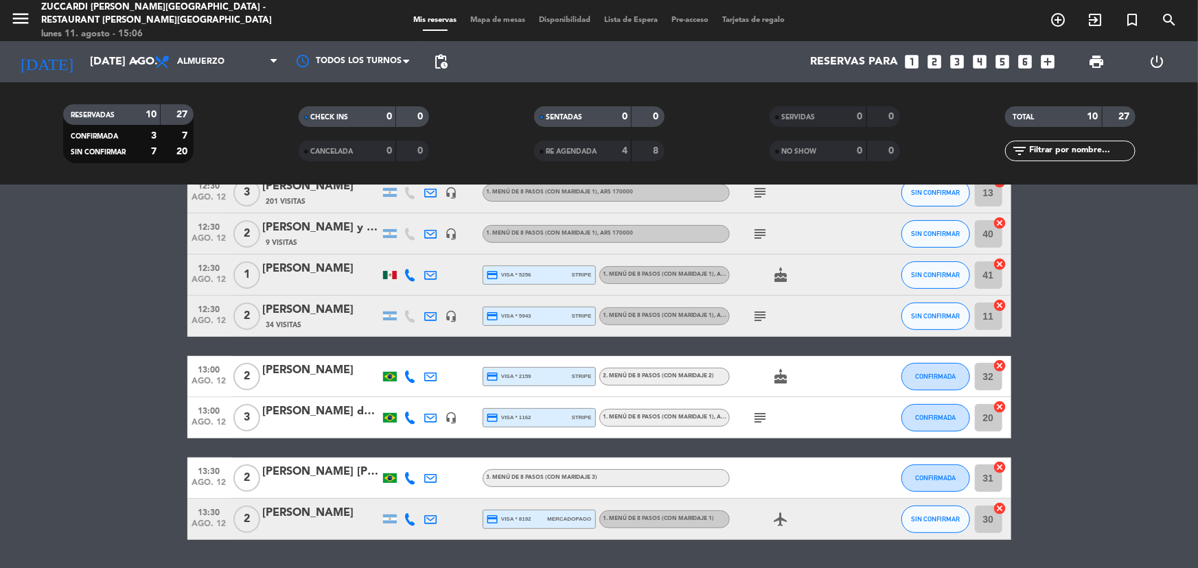
scroll to position [187, 0]
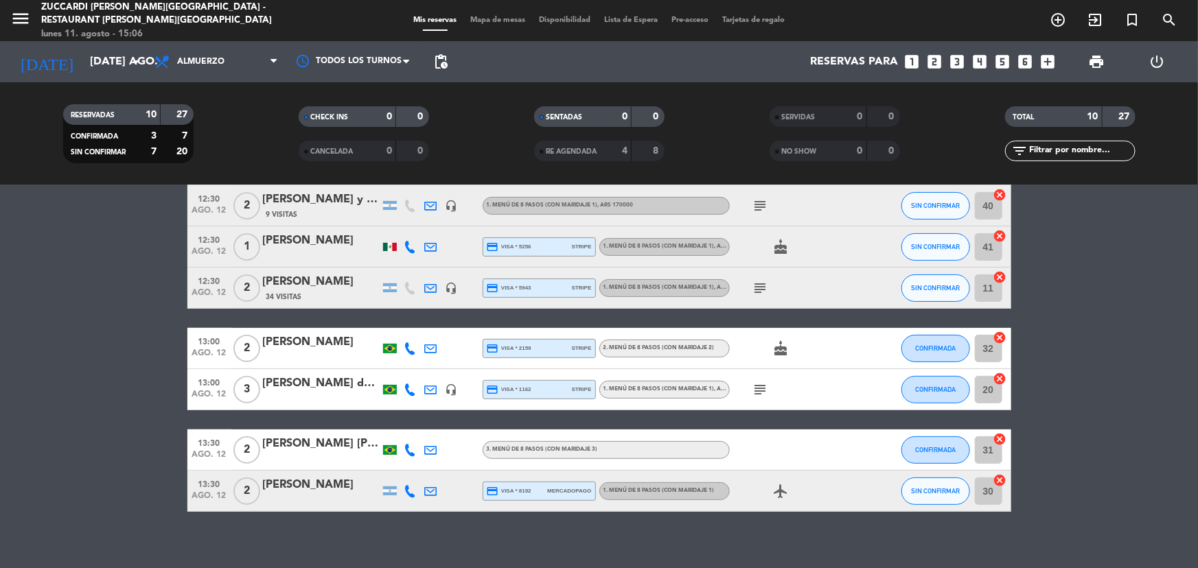
click at [279, 431] on div "13:30 ago. 12 2 [PERSON_NAME] [PERSON_NAME] [PERSON_NAME] 3. MENÚ DE 8 PASOS (c…" at bounding box center [599, 450] width 824 height 41
click at [276, 444] on div "[PERSON_NAME] [PERSON_NAME] [PERSON_NAME]" at bounding box center [321, 444] width 117 height 18
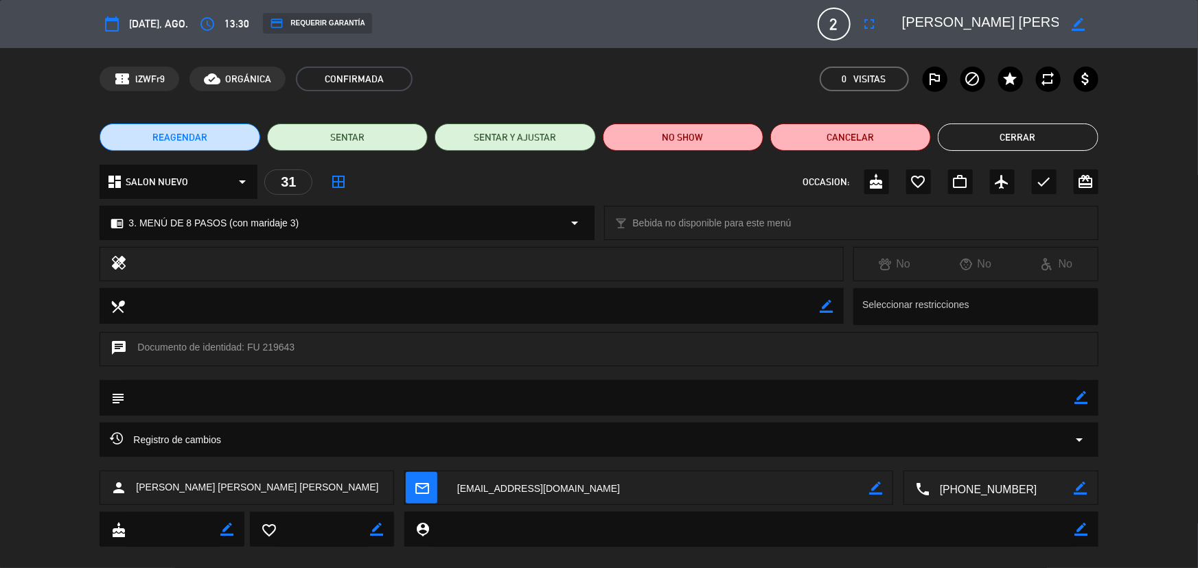
click at [183, 138] on span "REAGENDAR" at bounding box center [179, 137] width 55 height 14
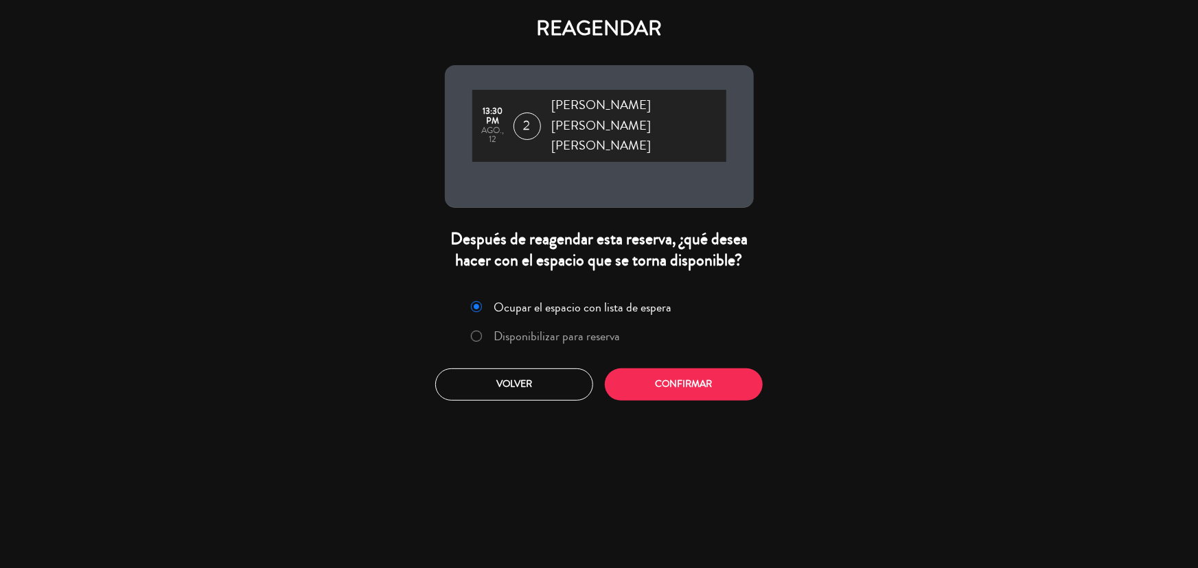
click at [564, 330] on label "Disponibilizar para reserva" at bounding box center [557, 336] width 126 height 12
click at [670, 369] on button "Confirmar" at bounding box center [684, 385] width 158 height 32
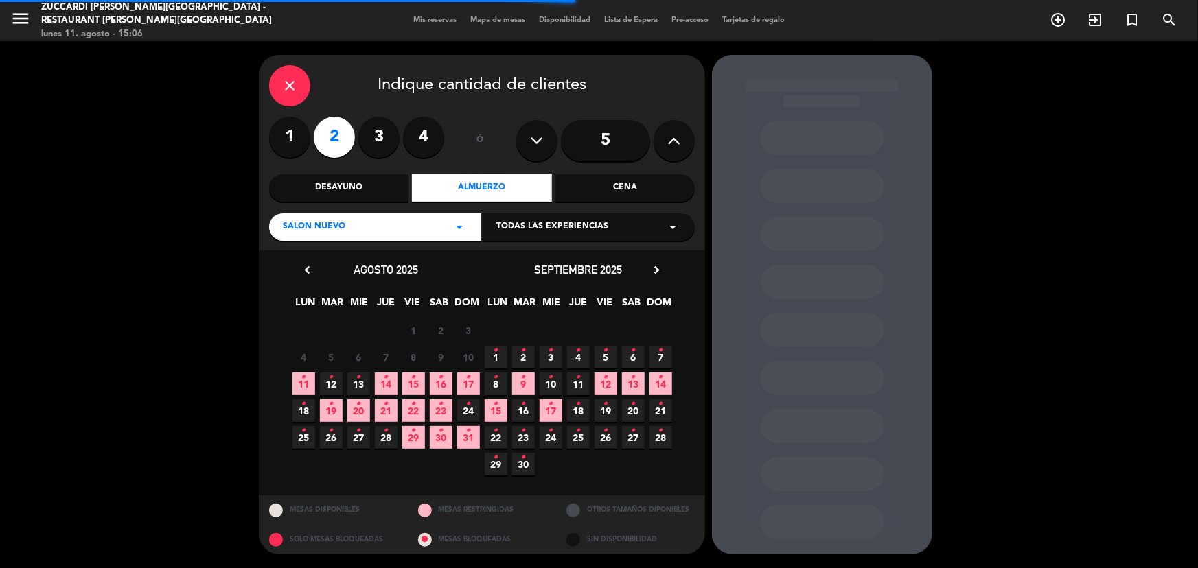
click at [542, 226] on span "Todas las experiencias" at bounding box center [552, 227] width 112 height 14
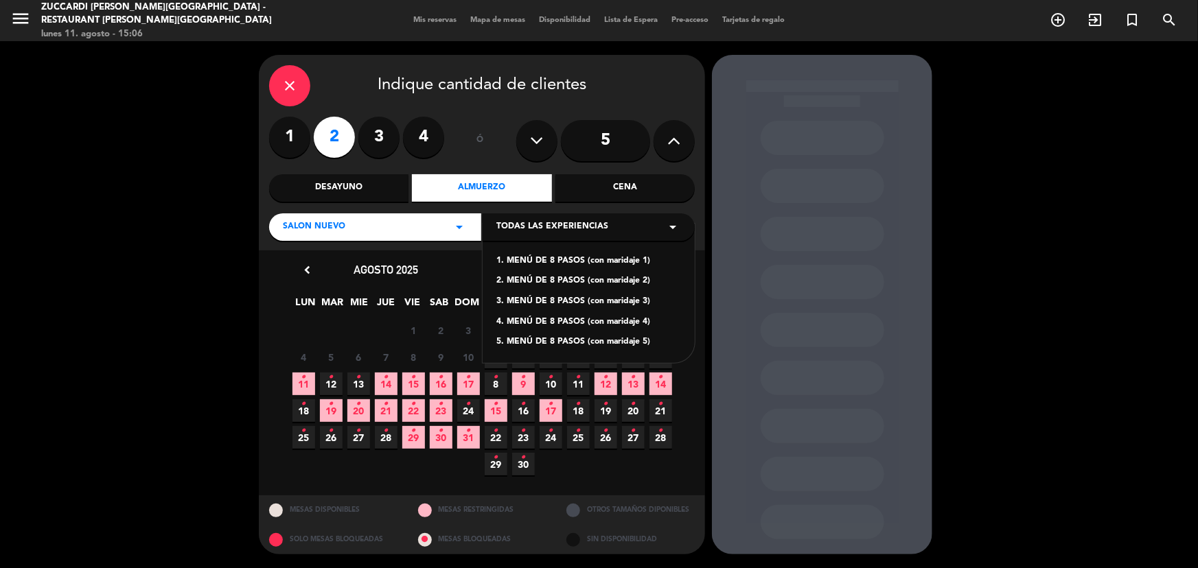
click at [610, 260] on div "1. MENÚ DE 8 PASOS (con maridaje 1)" at bounding box center [588, 262] width 185 height 14
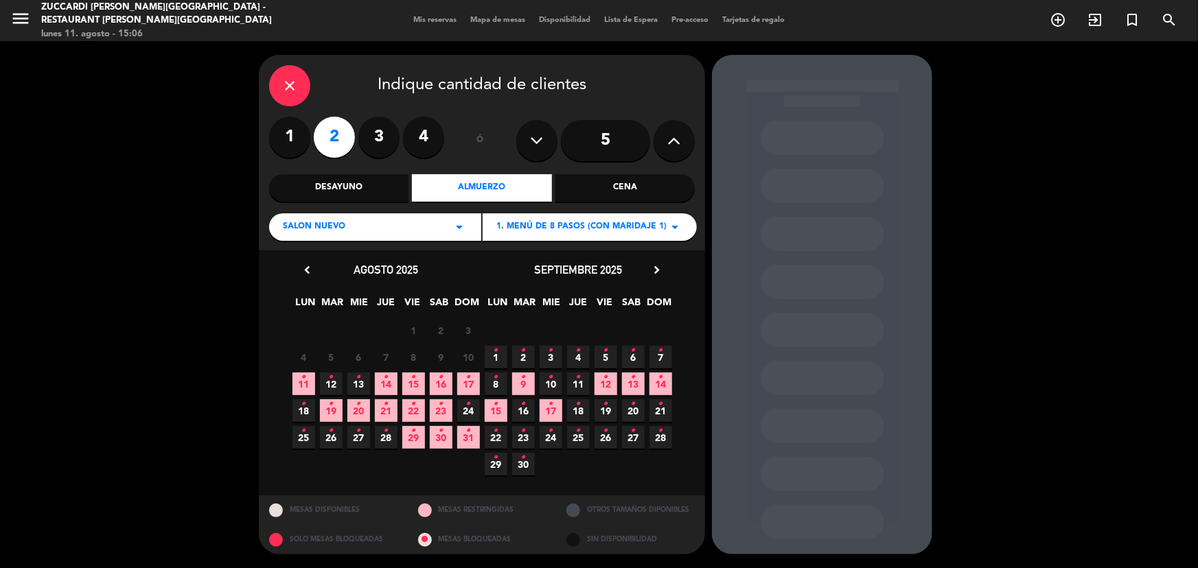
click at [329, 372] on icon "•" at bounding box center [331, 378] width 5 height 22
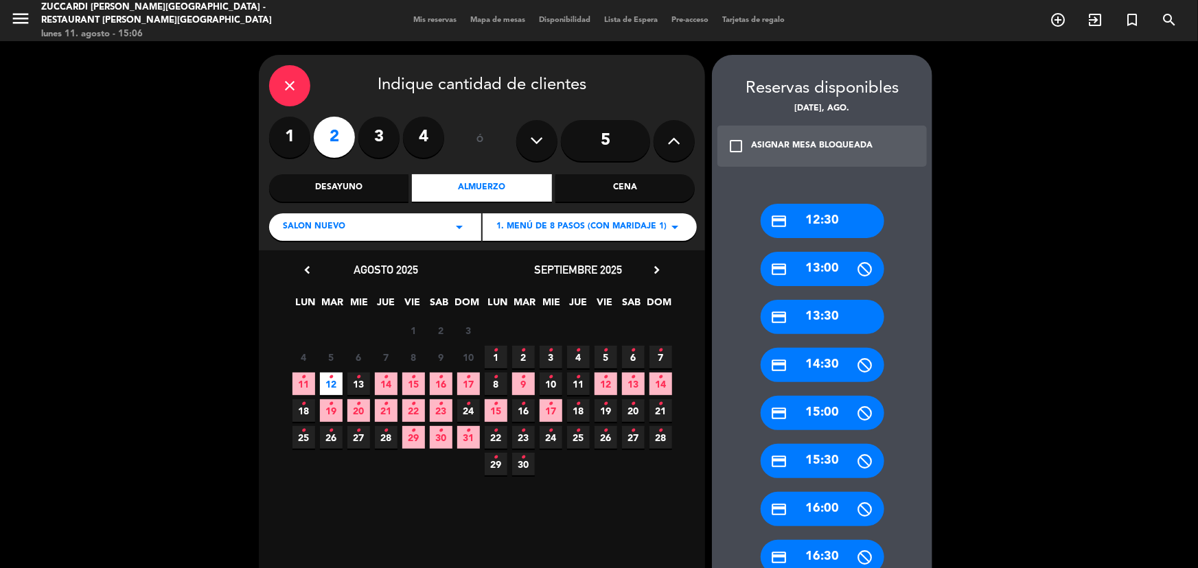
click at [799, 222] on div "credit_card 12:30" at bounding box center [823, 221] width 124 height 34
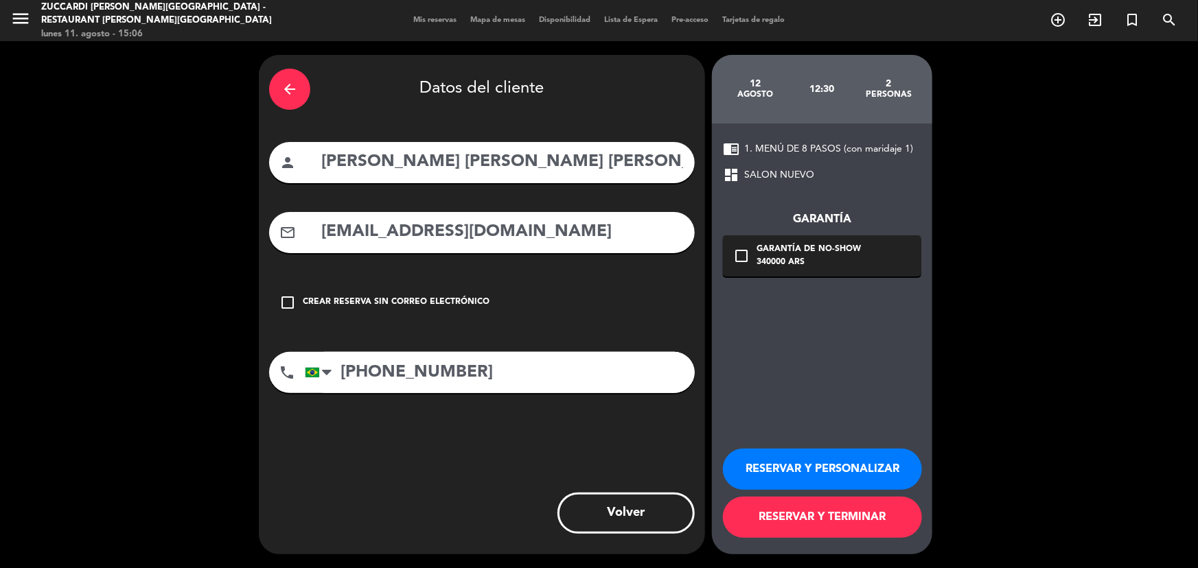
click at [760, 471] on button "RESERVAR Y PERSONALIZAR" at bounding box center [822, 469] width 199 height 41
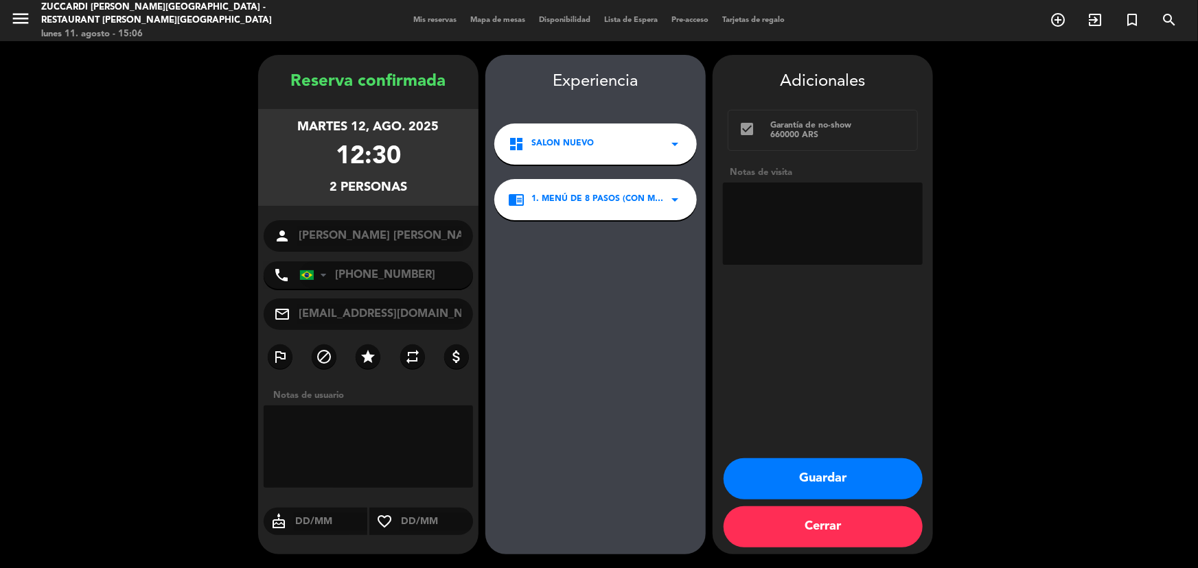
click at [808, 218] on textarea at bounding box center [823, 224] width 200 height 82
type textarea "paga pax, reagendada a las 12:30, op Emi"
click at [858, 472] on button "Guardar" at bounding box center [823, 479] width 199 height 41
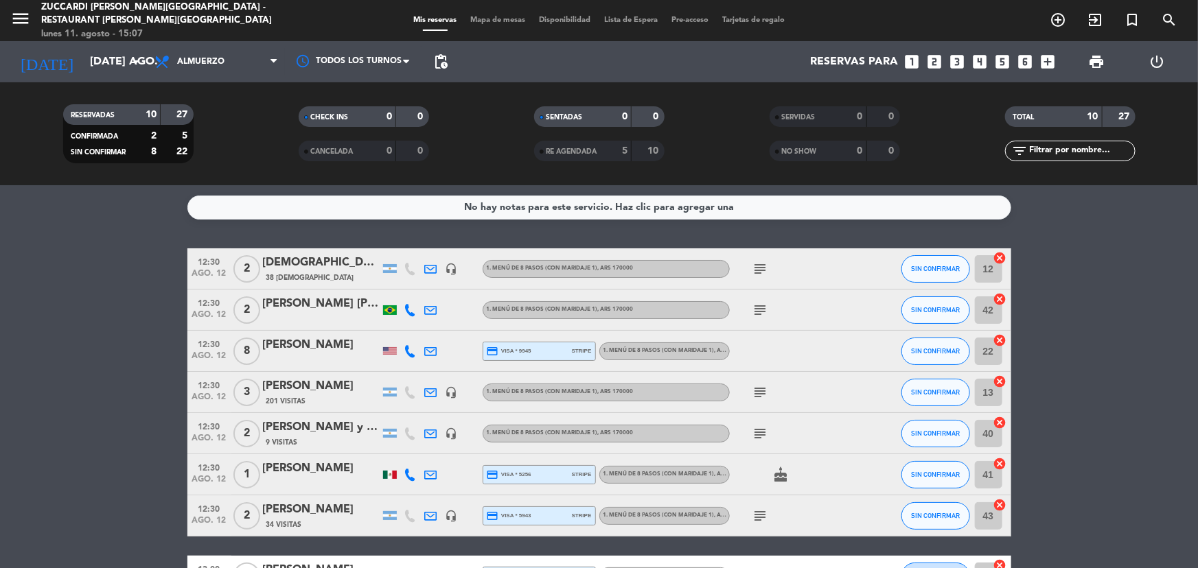
click at [96, 41] on div "[DATE] [DATE] ago. arrow_drop_down" at bounding box center [78, 61] width 137 height 41
click at [108, 70] on input "[DATE] ago." at bounding box center [155, 62] width 145 height 27
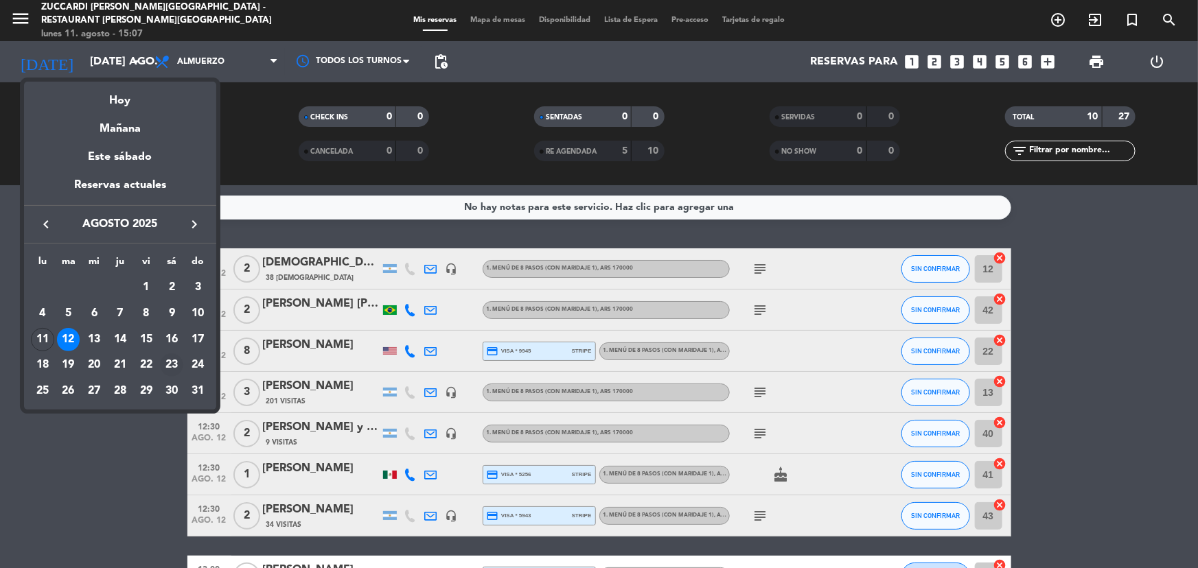
click at [163, 361] on div "23" at bounding box center [171, 365] width 23 height 23
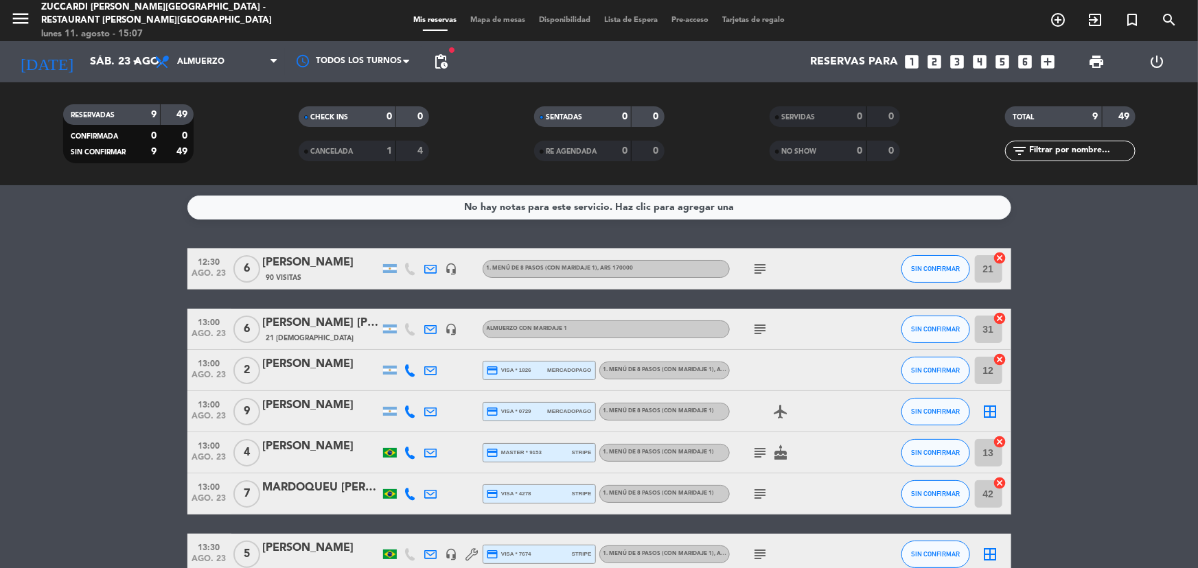
click at [7, 11] on div "menu Zuccardi [PERSON_NAME][GEOGRAPHIC_DATA] - Restaurant [PERSON_NAME][GEOGRAP…" at bounding box center [149, 21] width 299 height 41
click at [9, 11] on div "menu Zuccardi [PERSON_NAME][GEOGRAPHIC_DATA] - Restaurant [PERSON_NAME][GEOGRAP…" at bounding box center [149, 21] width 299 height 41
click at [14, 18] on icon "menu" at bounding box center [20, 18] width 21 height 21
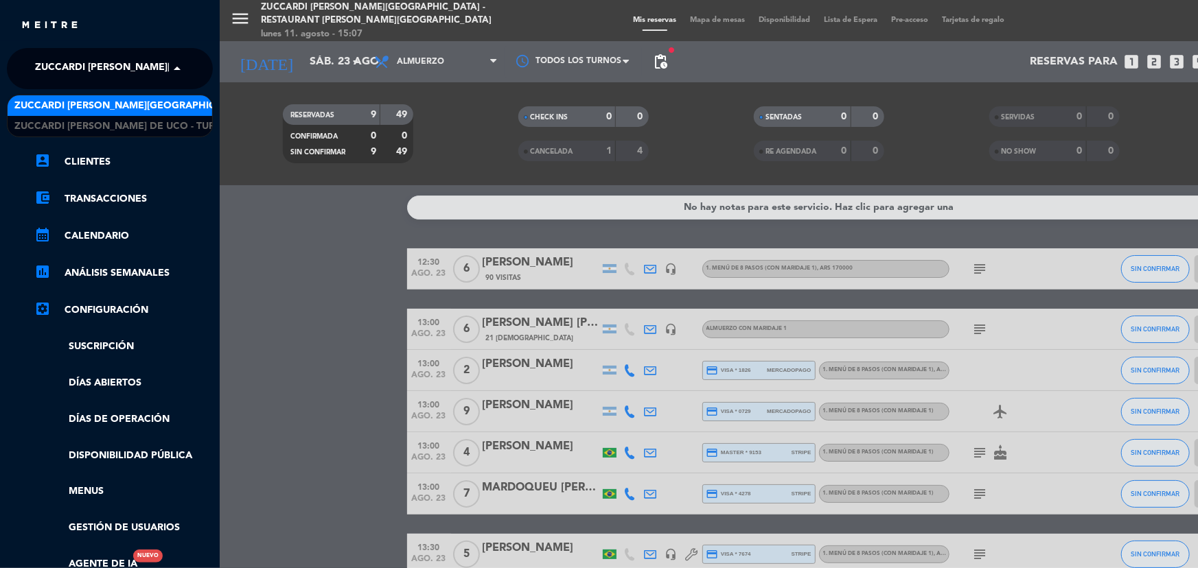
drag, startPoint x: 107, startPoint y: 67, endPoint x: 125, endPoint y: 90, distance: 28.8
click at [109, 69] on span "Zuccardi [PERSON_NAME][GEOGRAPHIC_DATA] - Restaurant [PERSON_NAME][GEOGRAPHIC_D…" at bounding box center [279, 68] width 489 height 29
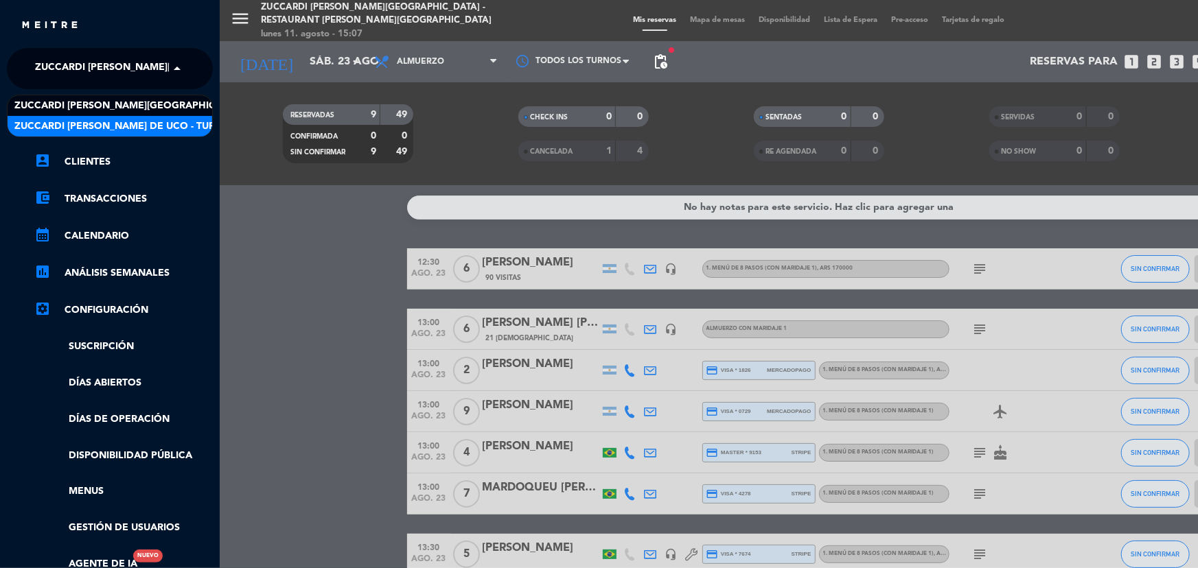
click at [132, 121] on span "Zuccardi [PERSON_NAME] de Uco - Turismo" at bounding box center [127, 127] width 226 height 16
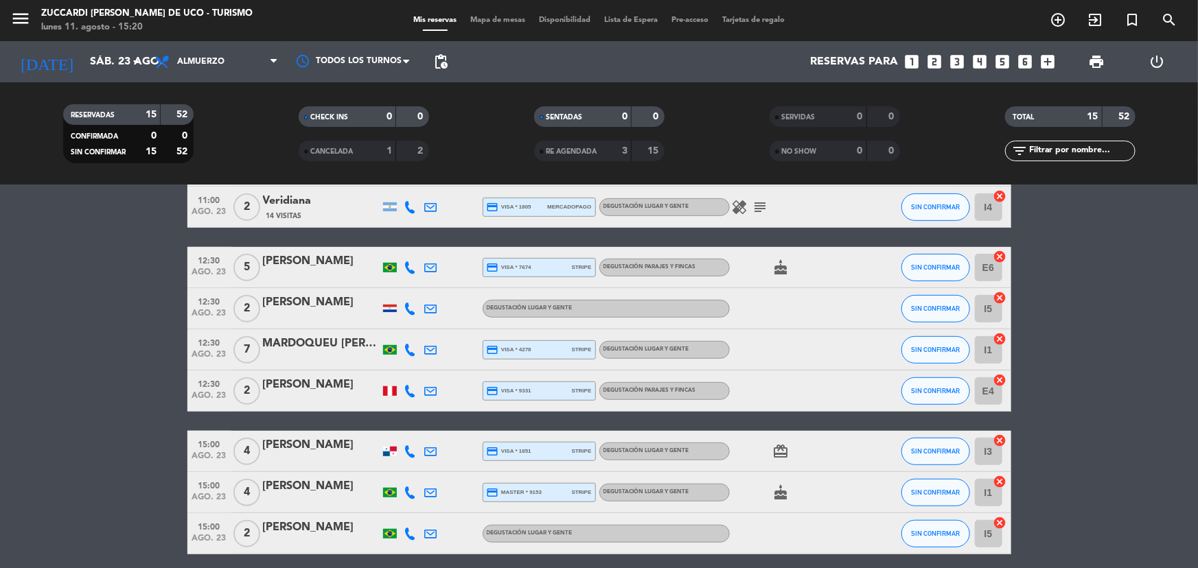
scroll to position [424, 0]
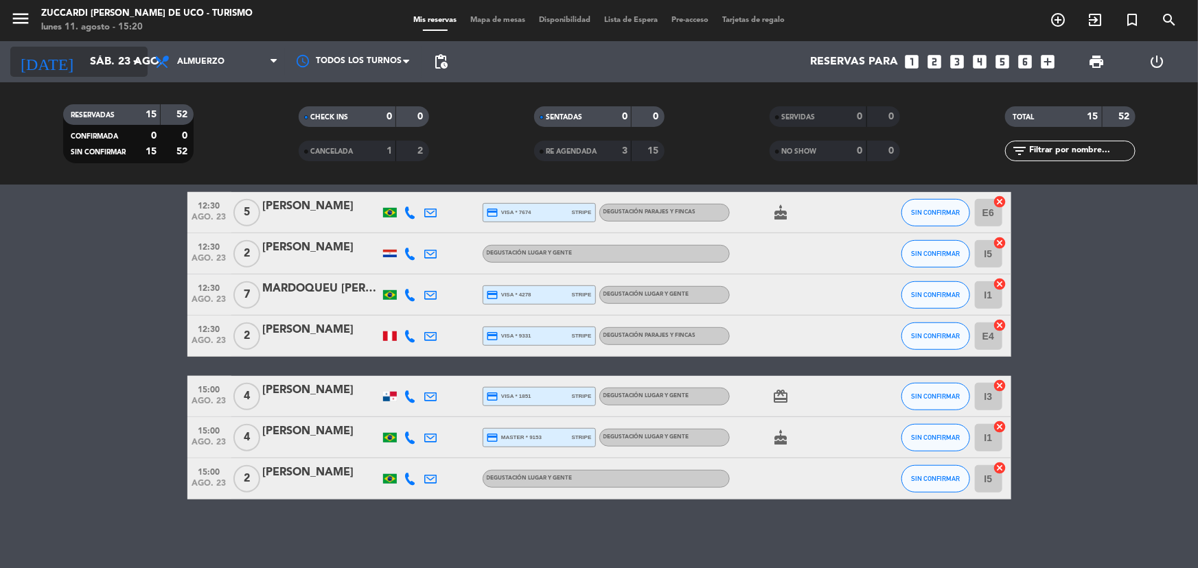
click at [83, 68] on input "sáb. 23 ago." at bounding box center [155, 62] width 145 height 27
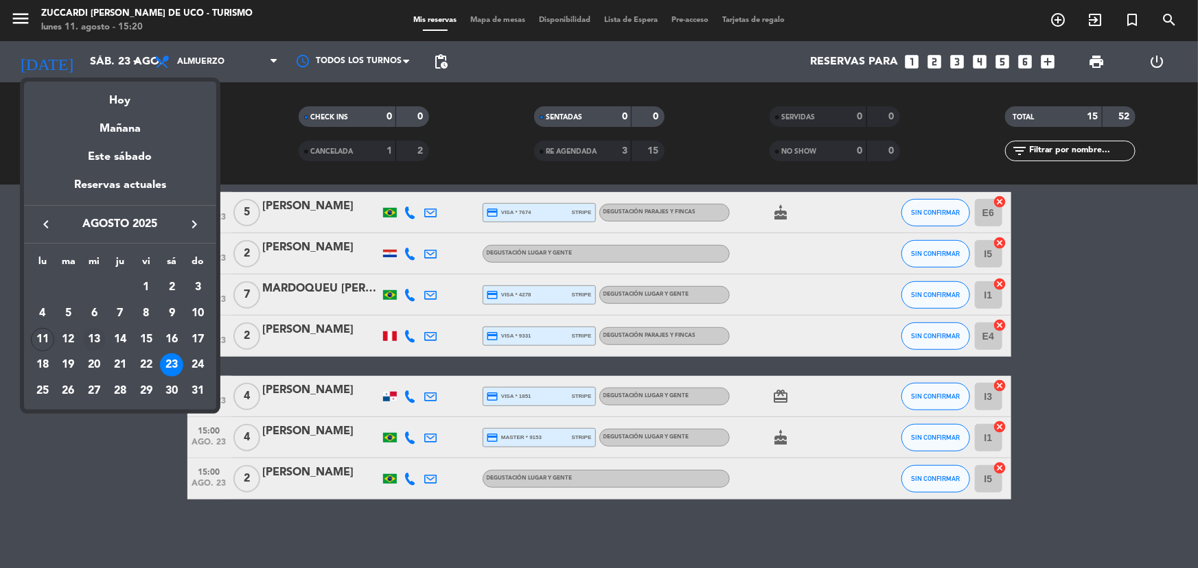
click at [89, 341] on div "13" at bounding box center [93, 339] width 23 height 23
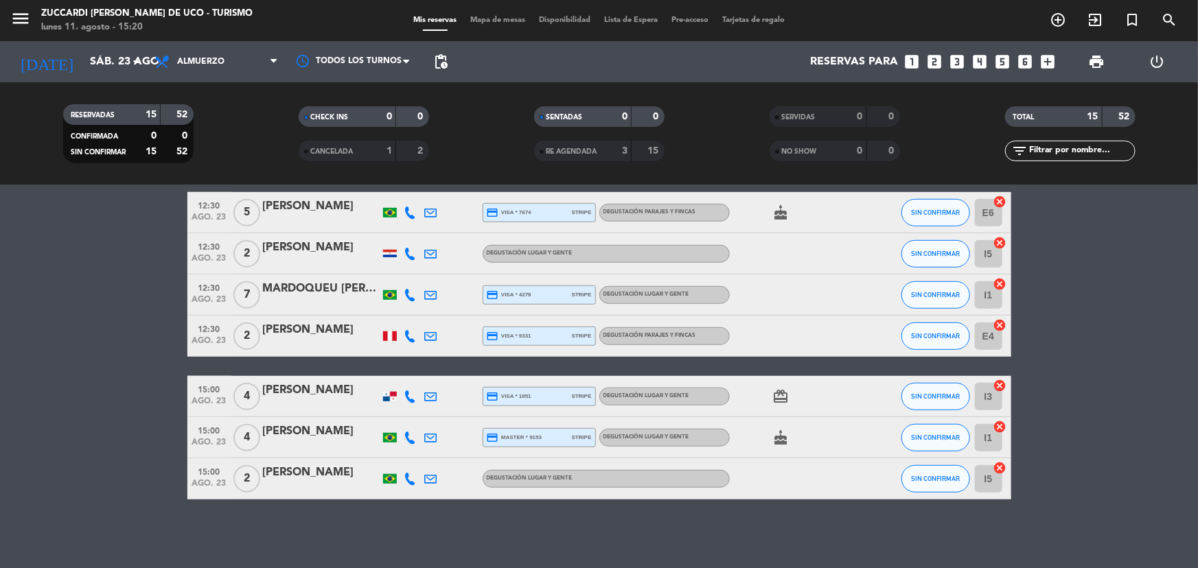
type input "mié. 13 ago."
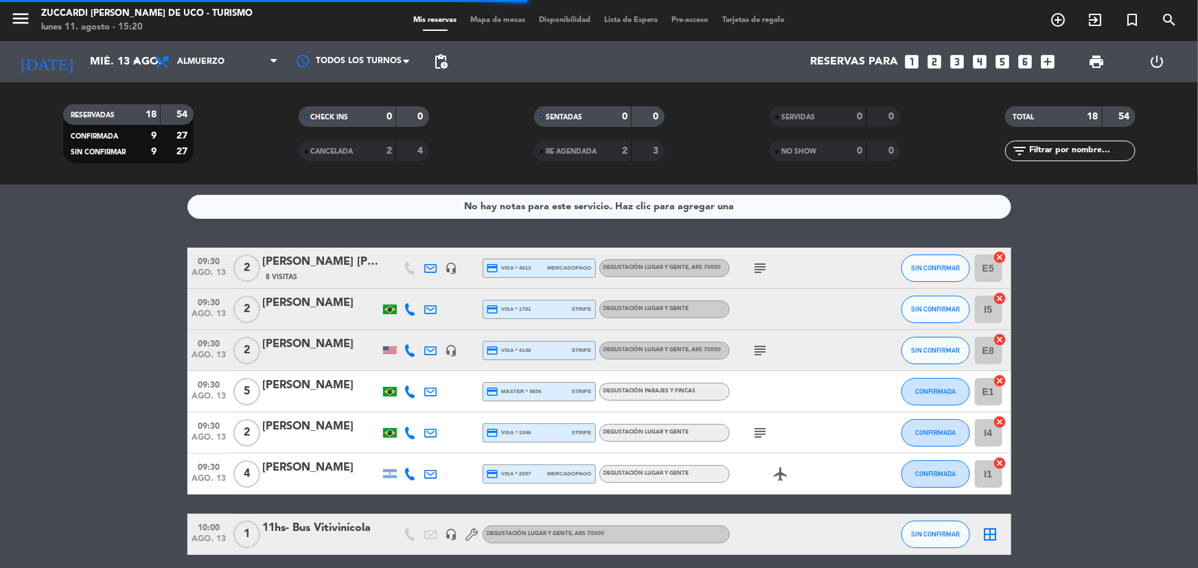
scroll to position [0, 0]
click at [757, 271] on icon "subject" at bounding box center [760, 269] width 16 height 16
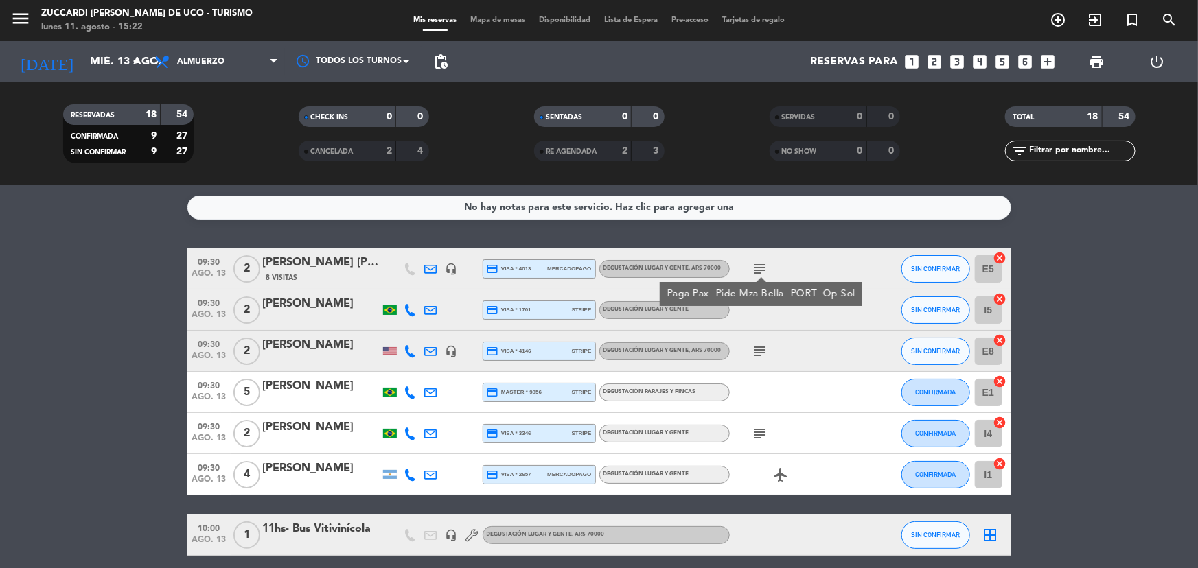
drag, startPoint x: 794, startPoint y: 329, endPoint x: 780, endPoint y: 329, distance: 14.4
click at [789, 329] on div at bounding box center [792, 310] width 124 height 41
click at [407, 304] on icon at bounding box center [410, 310] width 12 height 12
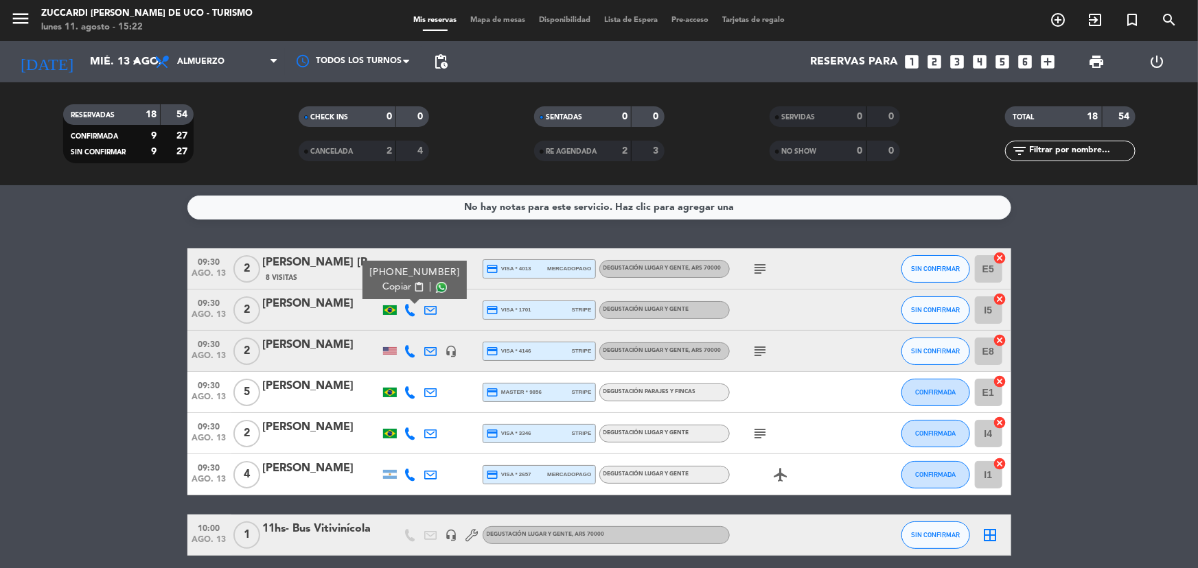
drag, startPoint x: 405, startPoint y: 293, endPoint x: 333, endPoint y: 295, distance: 72.1
click at [403, 293] on span "Copiar" at bounding box center [396, 287] width 29 height 14
click at [296, 308] on div "[PERSON_NAME]" at bounding box center [321, 304] width 117 height 18
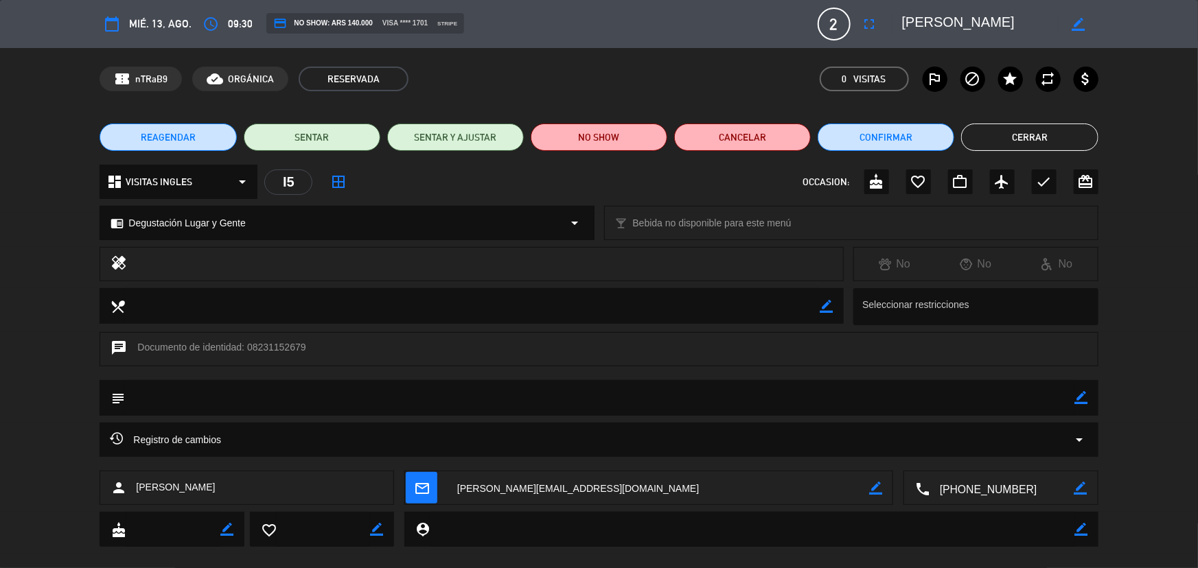
scroll to position [0, 27]
drag, startPoint x: 914, startPoint y: 18, endPoint x: 1022, endPoint y: 21, distance: 107.8
click at [1062, 21] on div "border_color" at bounding box center [996, 24] width 206 height 25
click at [1050, 141] on button "Cerrar" at bounding box center [1029, 137] width 137 height 27
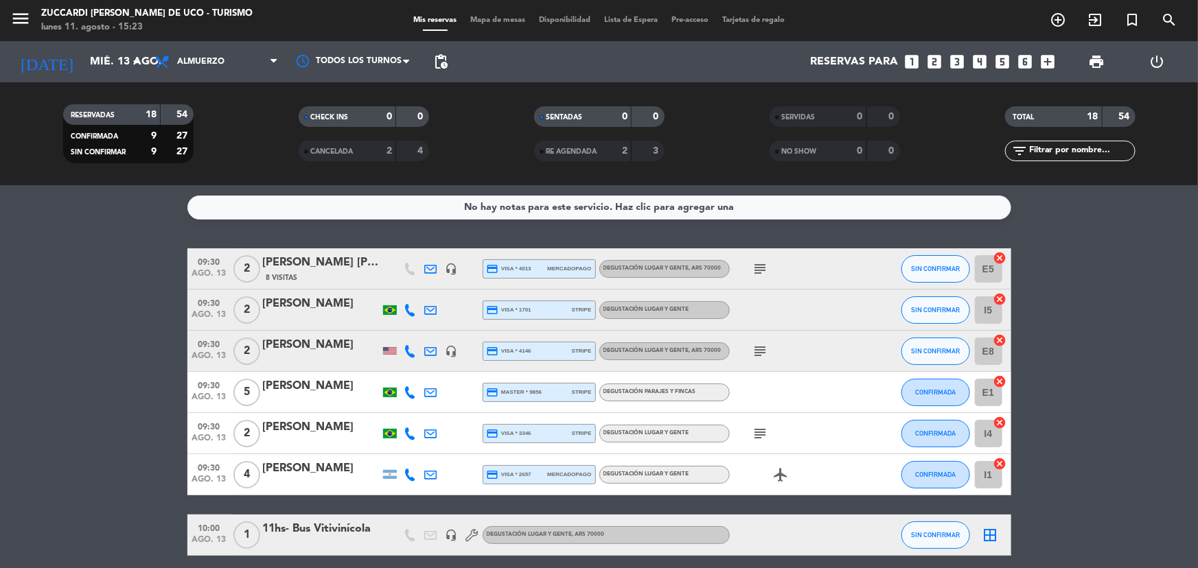
click at [772, 353] on div "subject" at bounding box center [792, 351] width 124 height 41
click at [761, 354] on icon "subject" at bounding box center [760, 351] width 16 height 16
click at [410, 354] on icon at bounding box center [410, 351] width 12 height 12
click at [402, 327] on span "Copiar" at bounding box center [403, 328] width 29 height 14
click at [406, 391] on icon at bounding box center [410, 393] width 12 height 12
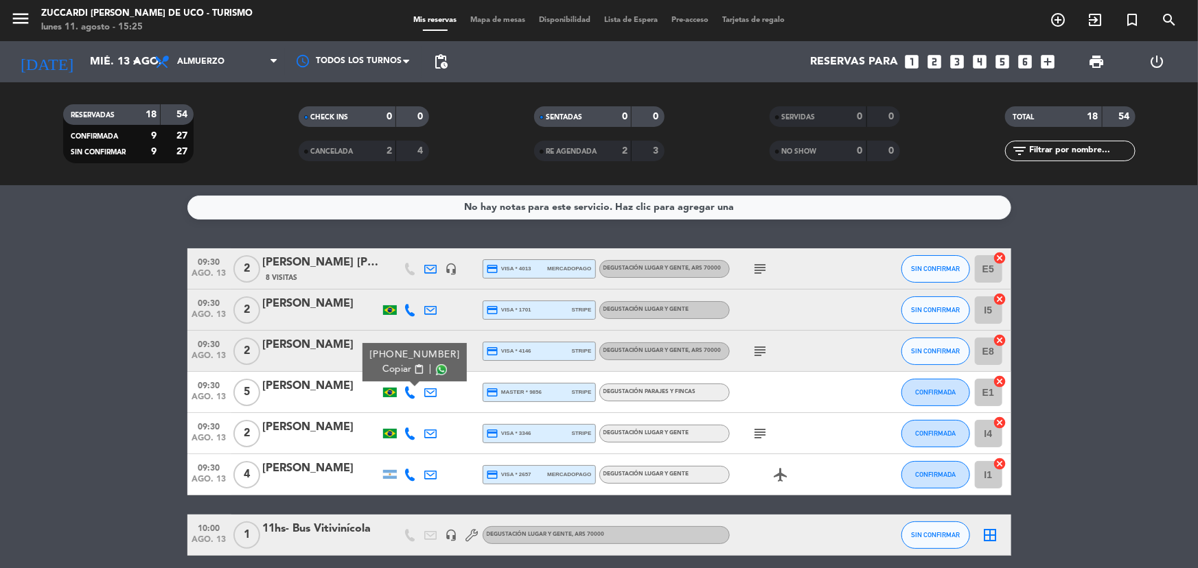
click at [398, 369] on span "Copiar" at bounding box center [396, 370] width 29 height 14
click at [406, 435] on icon at bounding box center [410, 434] width 12 height 12
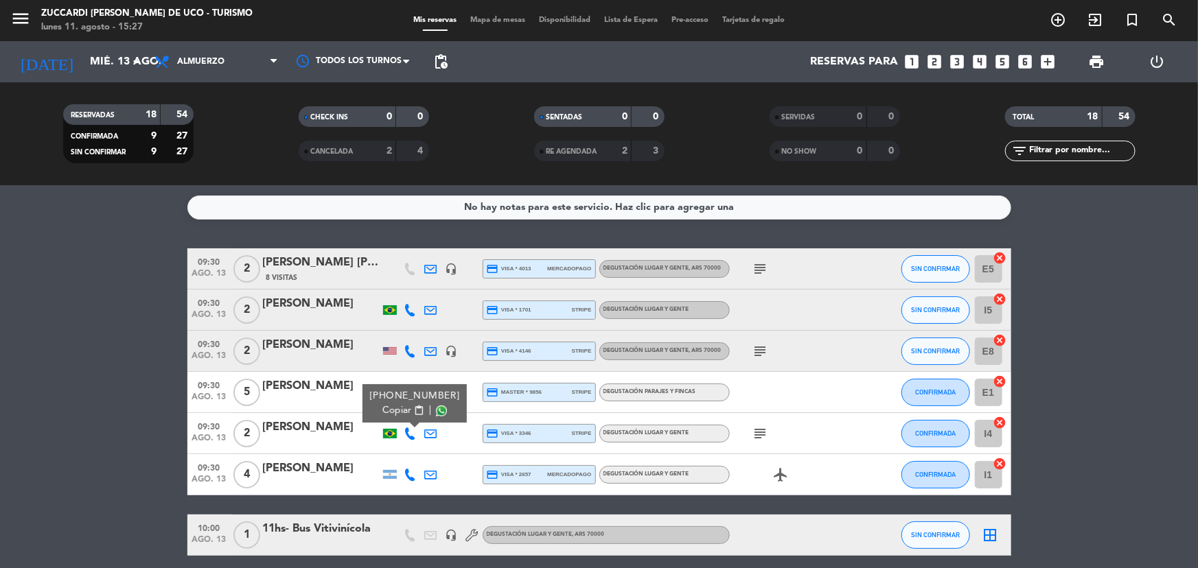
drag, startPoint x: 403, startPoint y: 406, endPoint x: 303, endPoint y: 433, distance: 103.1
click at [400, 406] on span "Copiar" at bounding box center [396, 411] width 29 height 14
click at [303, 433] on div "[PERSON_NAME]" at bounding box center [321, 428] width 117 height 18
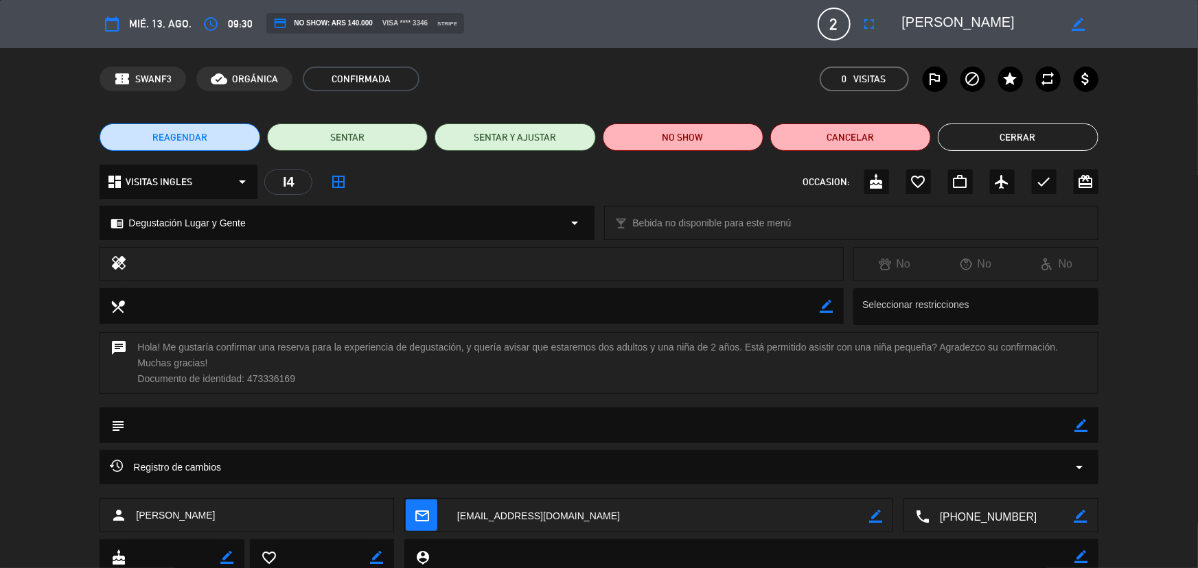
drag, startPoint x: 897, startPoint y: 25, endPoint x: 1025, endPoint y: 34, distance: 128.0
click at [1036, 34] on div "border_color" at bounding box center [996, 24] width 206 height 25
drag, startPoint x: 903, startPoint y: 19, endPoint x: 1046, endPoint y: 23, distance: 143.6
click at [1057, 23] on textarea at bounding box center [980, 24] width 157 height 25
click at [1057, 136] on button "Cerrar" at bounding box center [1018, 137] width 161 height 27
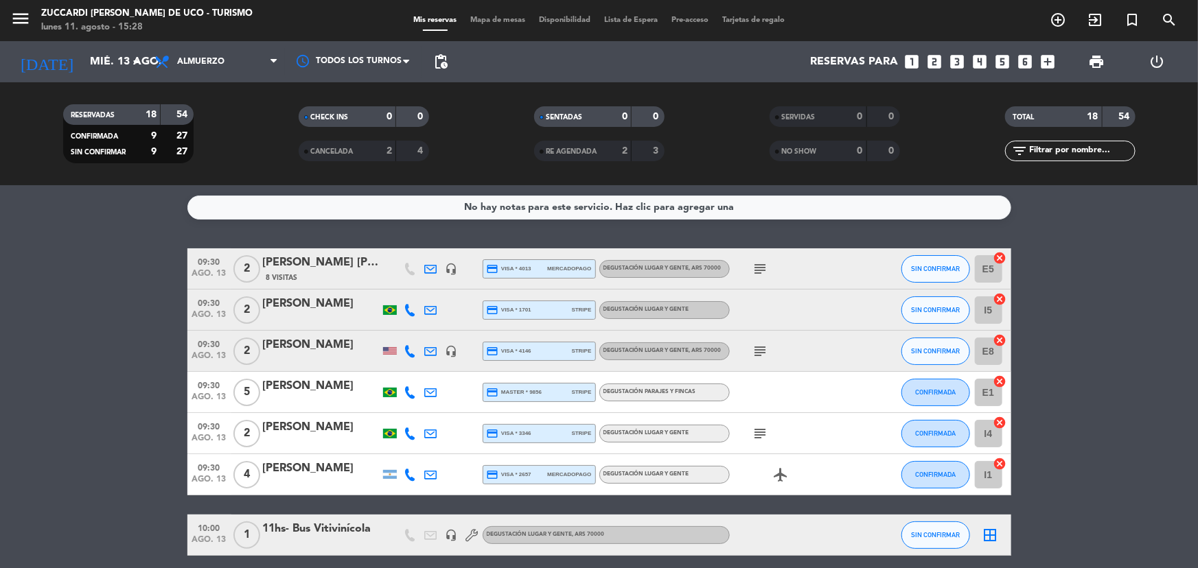
click at [410, 469] on icon at bounding box center [410, 475] width 12 height 12
click at [400, 445] on span "Copiar" at bounding box center [400, 452] width 29 height 14
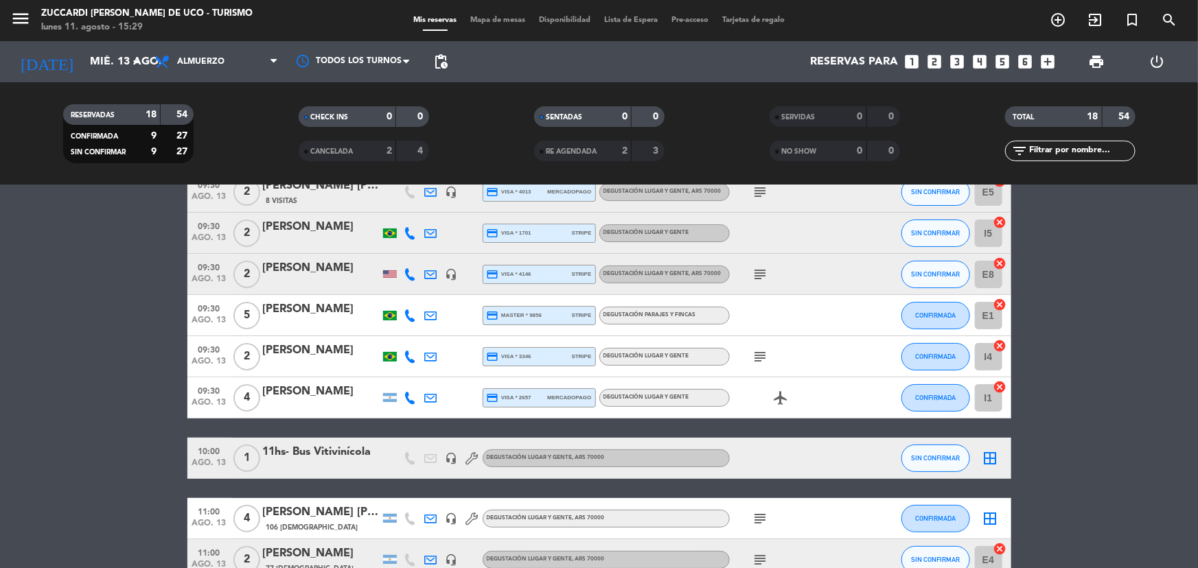
scroll to position [187, 0]
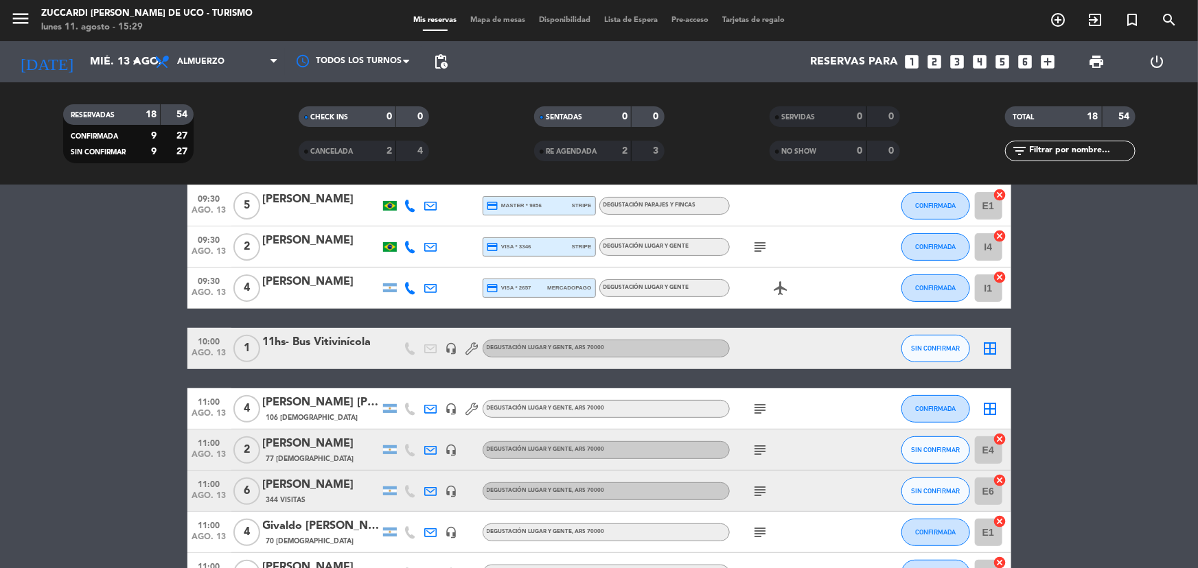
click at [767, 405] on icon "subject" at bounding box center [760, 409] width 16 height 16
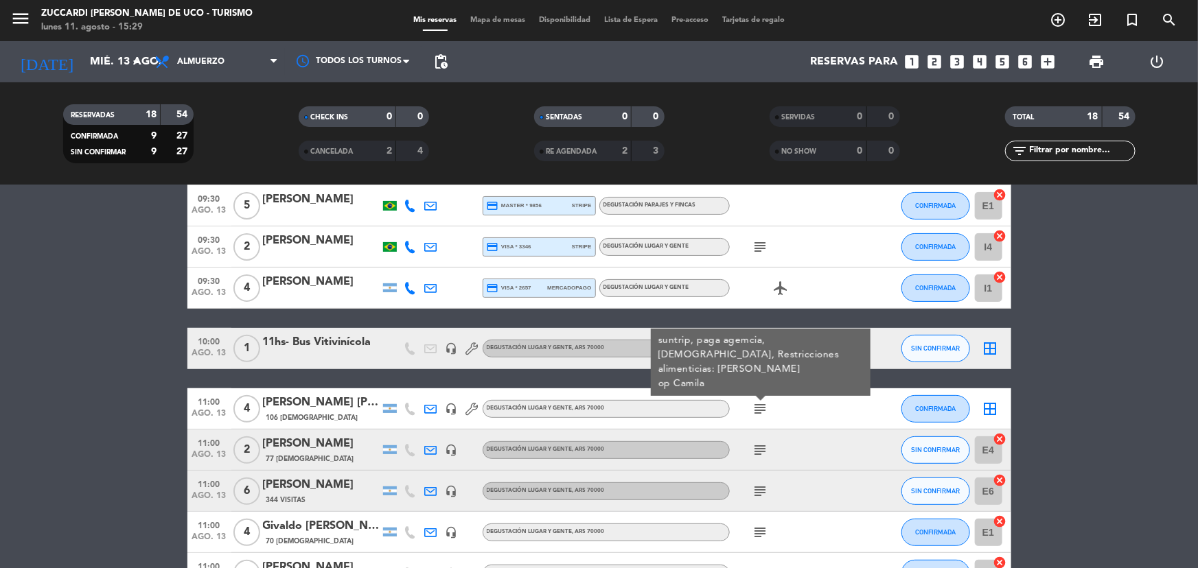
click at [761, 443] on icon "subject" at bounding box center [760, 450] width 16 height 16
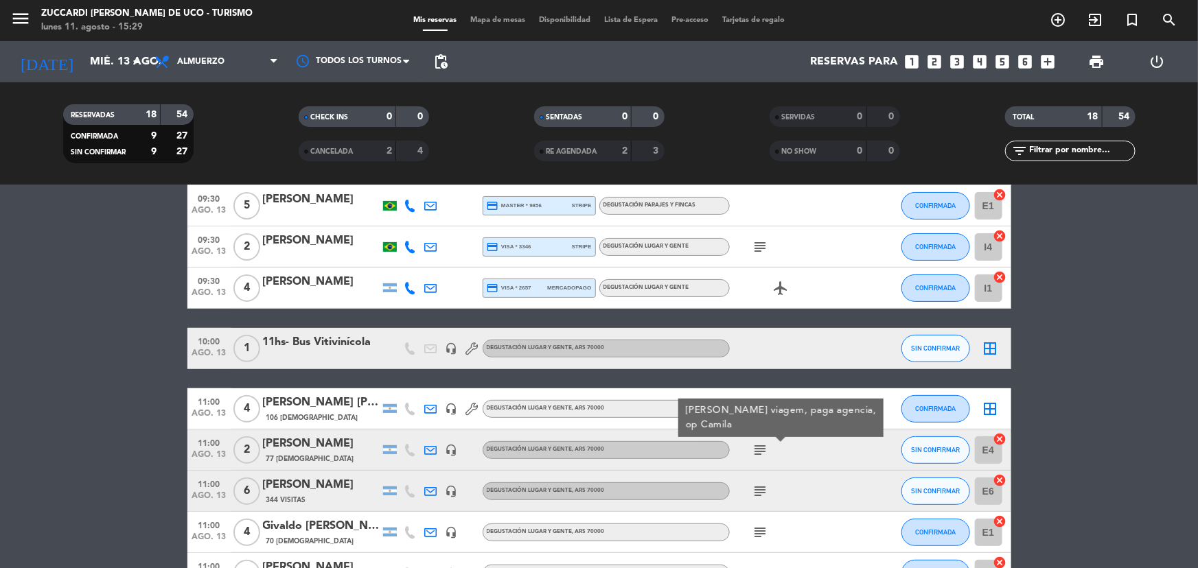
click at [759, 498] on icon "subject" at bounding box center [760, 491] width 16 height 16
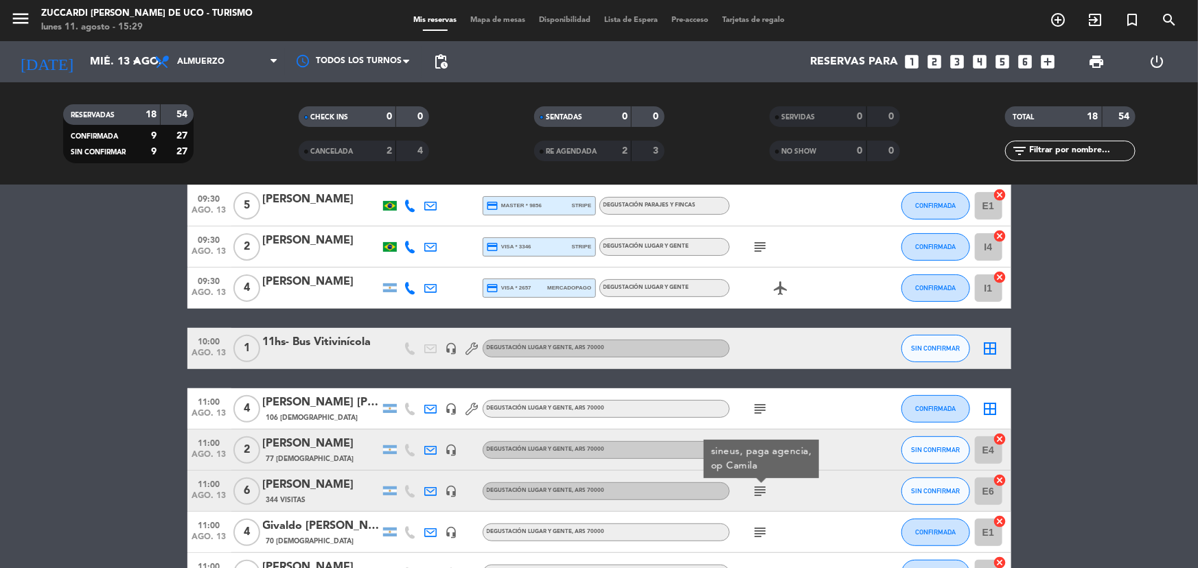
click at [761, 520] on div "subject" at bounding box center [792, 532] width 124 height 41
click at [761, 416] on icon "subject" at bounding box center [760, 409] width 16 height 16
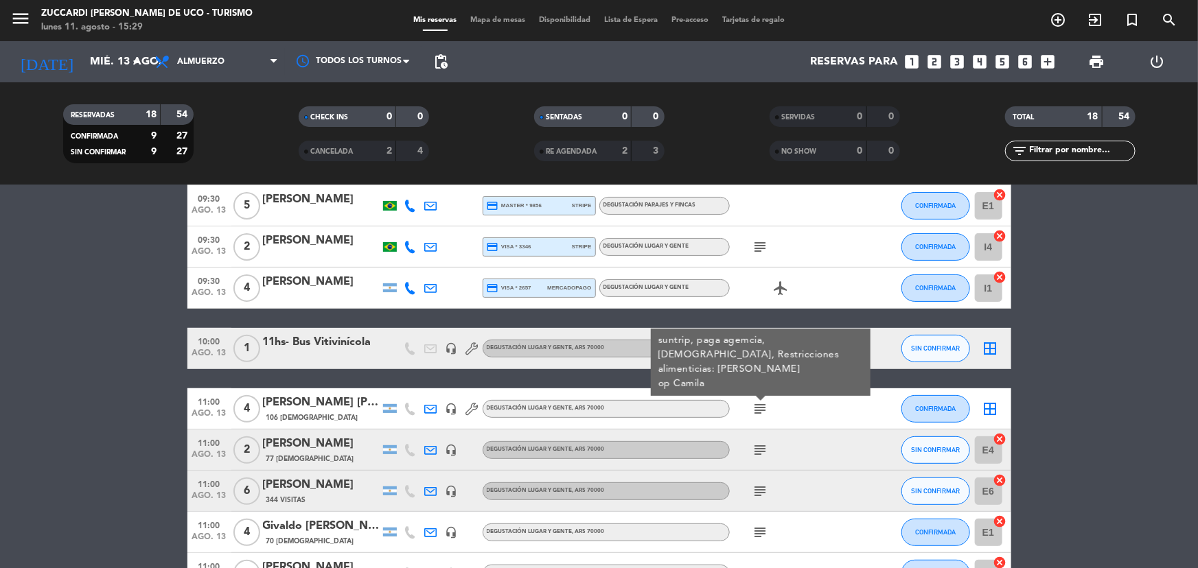
click at [358, 409] on div "[PERSON_NAME] [PERSON_NAME][GEOGRAPHIC_DATA]" at bounding box center [321, 403] width 117 height 18
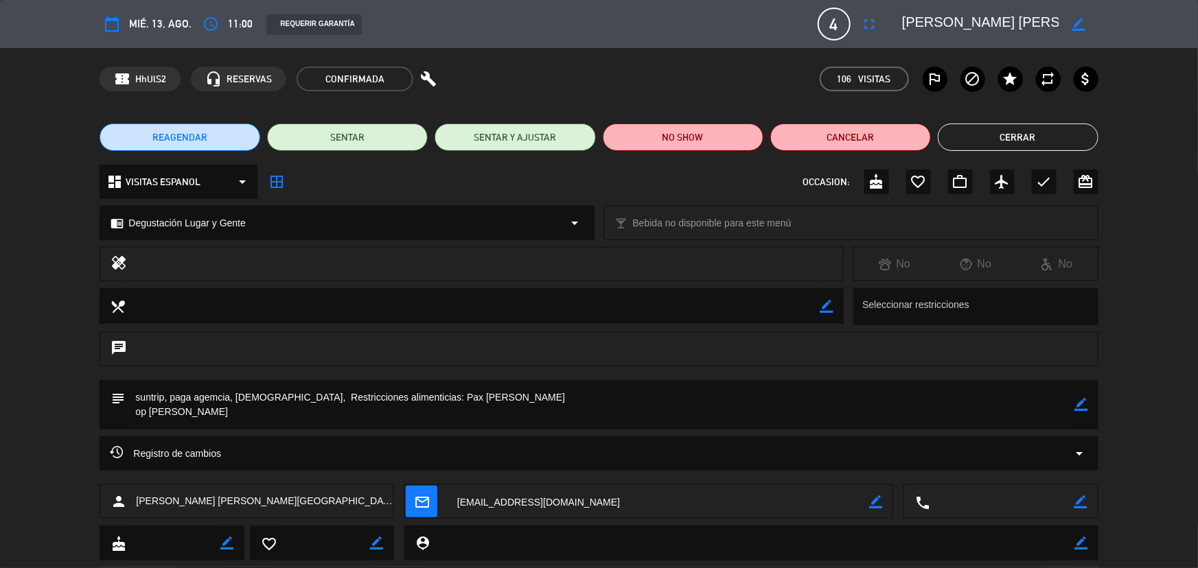
scroll to position [0, 26]
drag, startPoint x: 905, startPoint y: 21, endPoint x: 1057, endPoint y: 14, distance: 152.6
click at [1057, 14] on textarea at bounding box center [980, 24] width 157 height 25
click at [995, 130] on button "Cerrar" at bounding box center [1018, 137] width 161 height 27
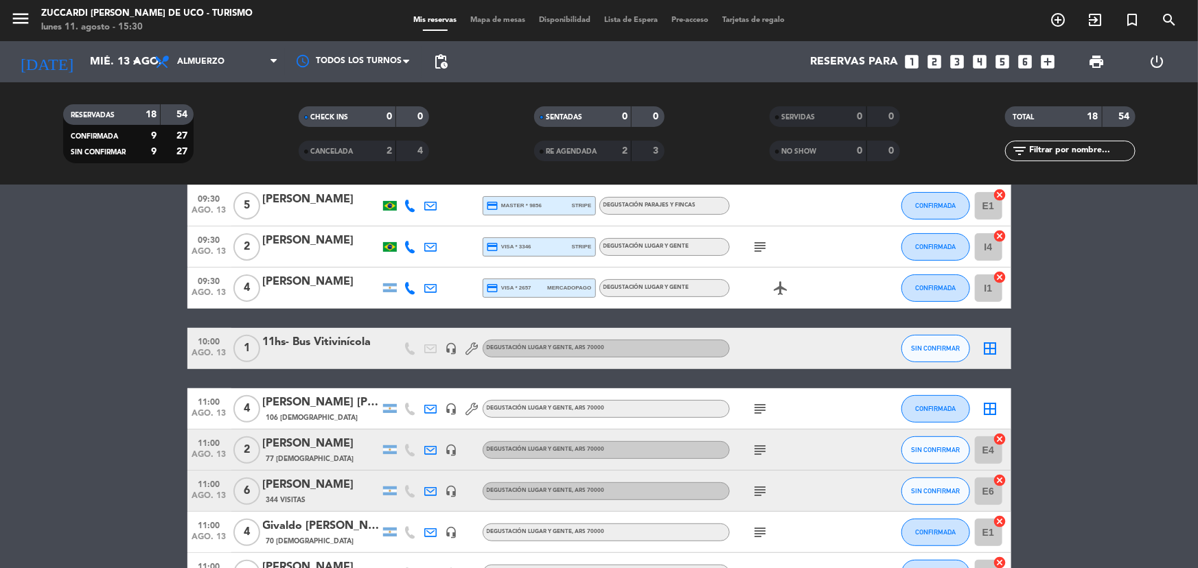
click at [766, 407] on icon "subject" at bounding box center [760, 409] width 16 height 16
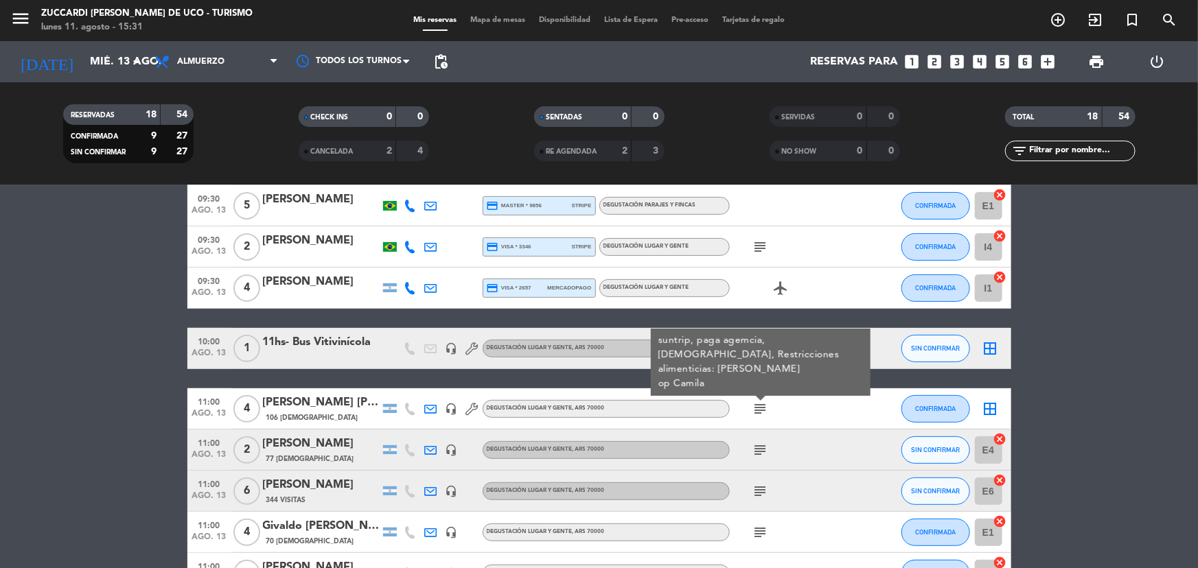
drag, startPoint x: 752, startPoint y: 435, endPoint x: 757, endPoint y: 443, distance: 9.5
click at [756, 441] on div "subject" at bounding box center [792, 450] width 124 height 41
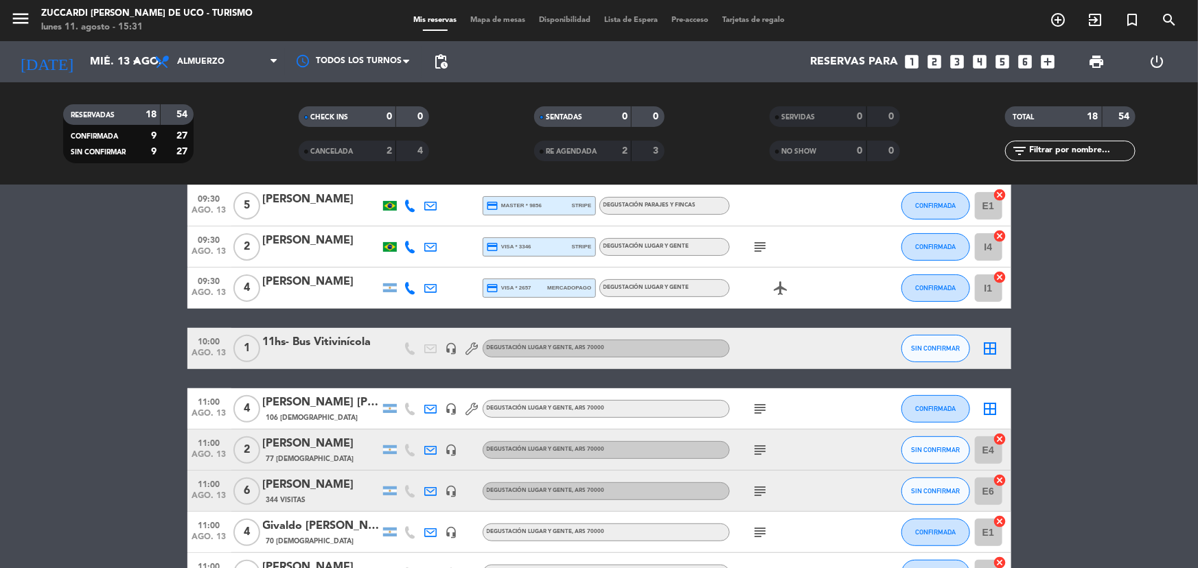
click at [760, 449] on icon "subject" at bounding box center [760, 450] width 16 height 16
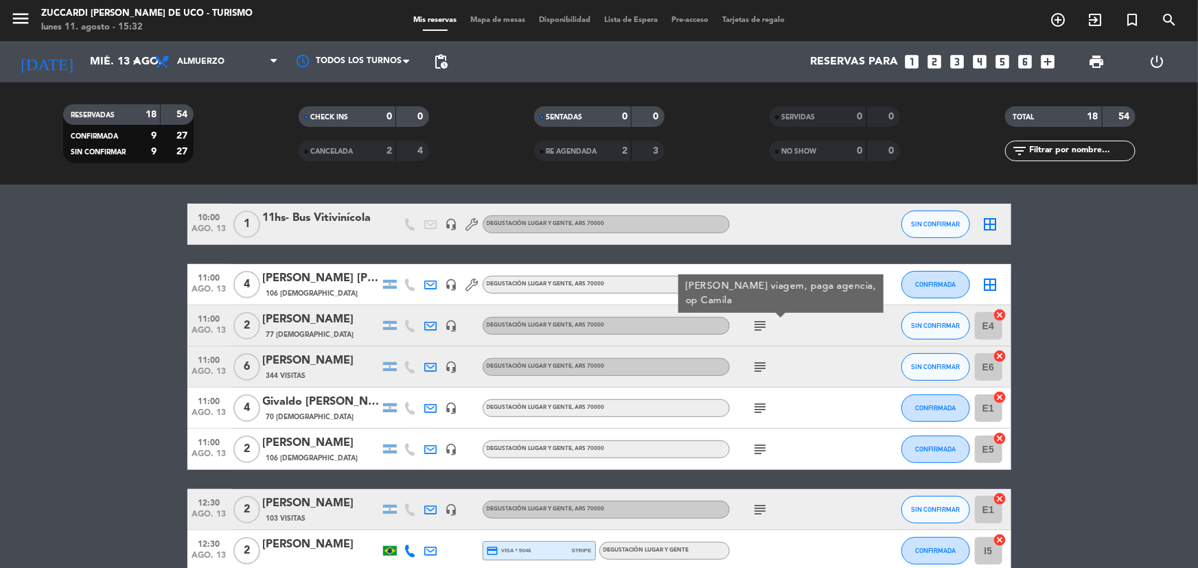
scroll to position [312, 0]
drag, startPoint x: 770, startPoint y: 363, endPoint x: 761, endPoint y: 369, distance: 10.9
click at [768, 365] on span "subject" at bounding box center [760, 366] width 21 height 16
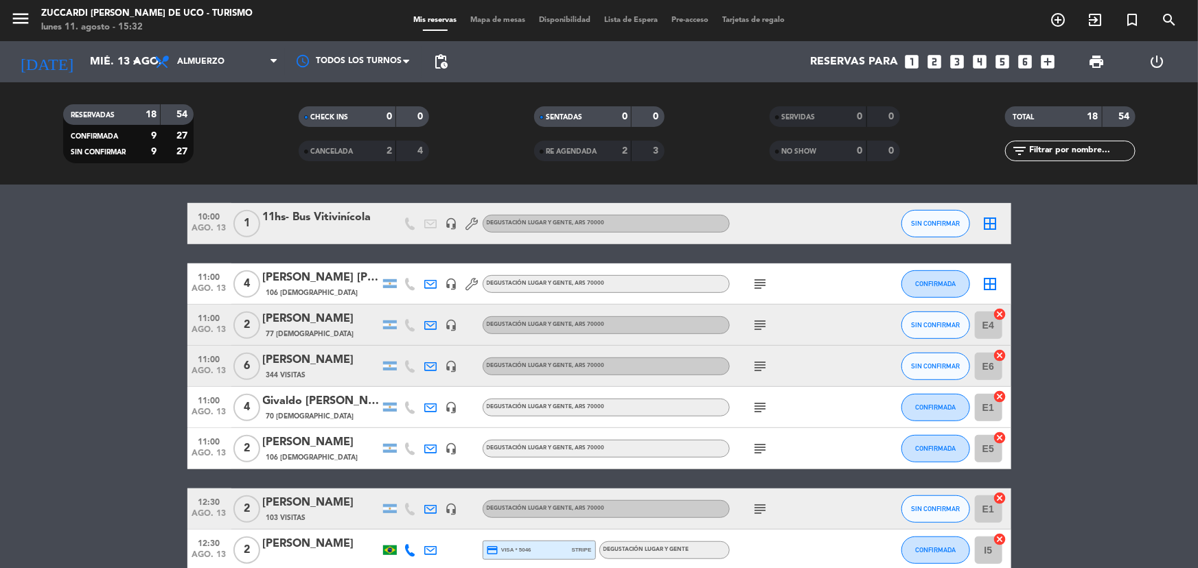
click at [759, 369] on icon "subject" at bounding box center [760, 366] width 16 height 16
drag, startPoint x: 761, startPoint y: 391, endPoint x: 765, endPoint y: 406, distance: 16.3
click at [761, 393] on div "subject" at bounding box center [792, 407] width 124 height 41
drag, startPoint x: 765, startPoint y: 406, endPoint x: 765, endPoint y: 419, distance: 12.4
click at [765, 408] on icon "subject" at bounding box center [760, 408] width 16 height 16
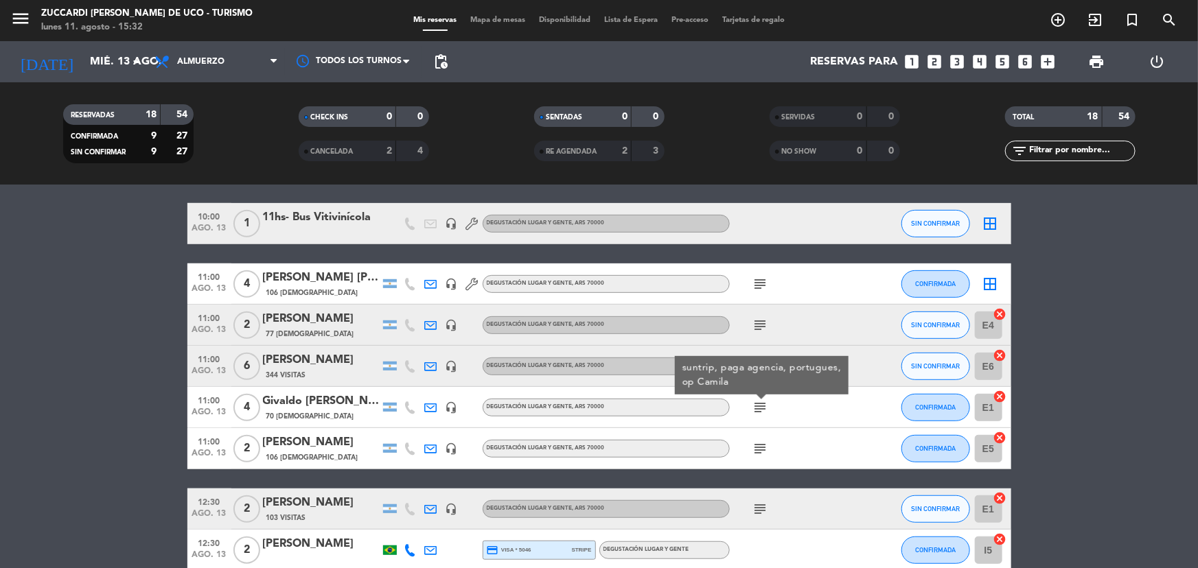
click at [761, 449] on icon "subject" at bounding box center [760, 449] width 16 height 16
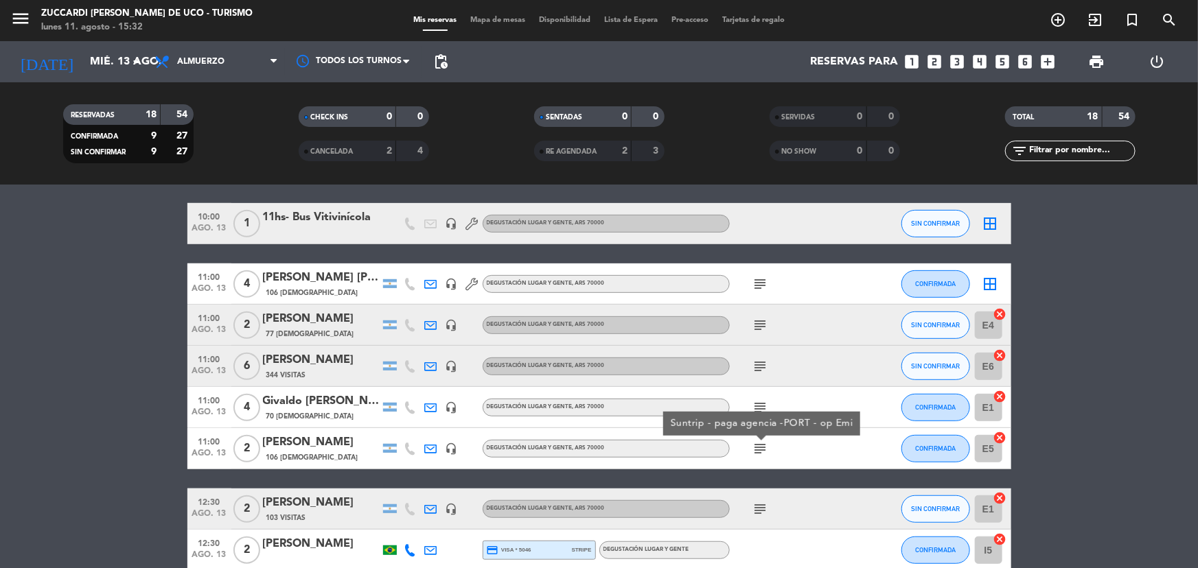
click at [765, 365] on div "subject" at bounding box center [792, 366] width 124 height 41
click at [764, 365] on icon "subject" at bounding box center [760, 366] width 16 height 16
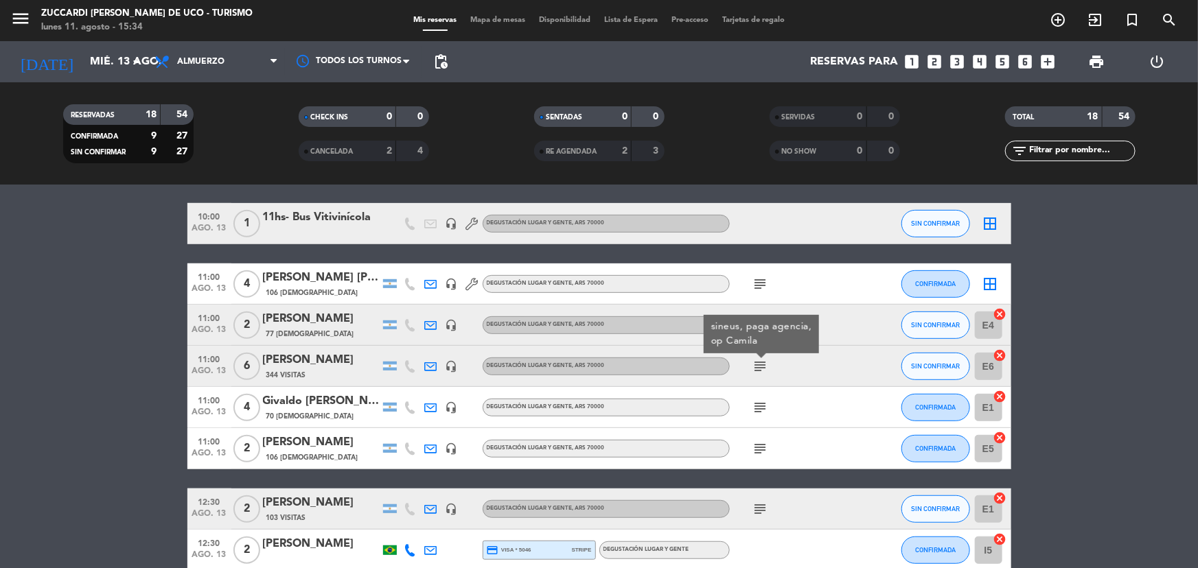
click at [796, 380] on div "subject sineus, paga agencia, op Camila" at bounding box center [792, 366] width 124 height 41
click at [766, 405] on icon "subject" at bounding box center [760, 408] width 16 height 16
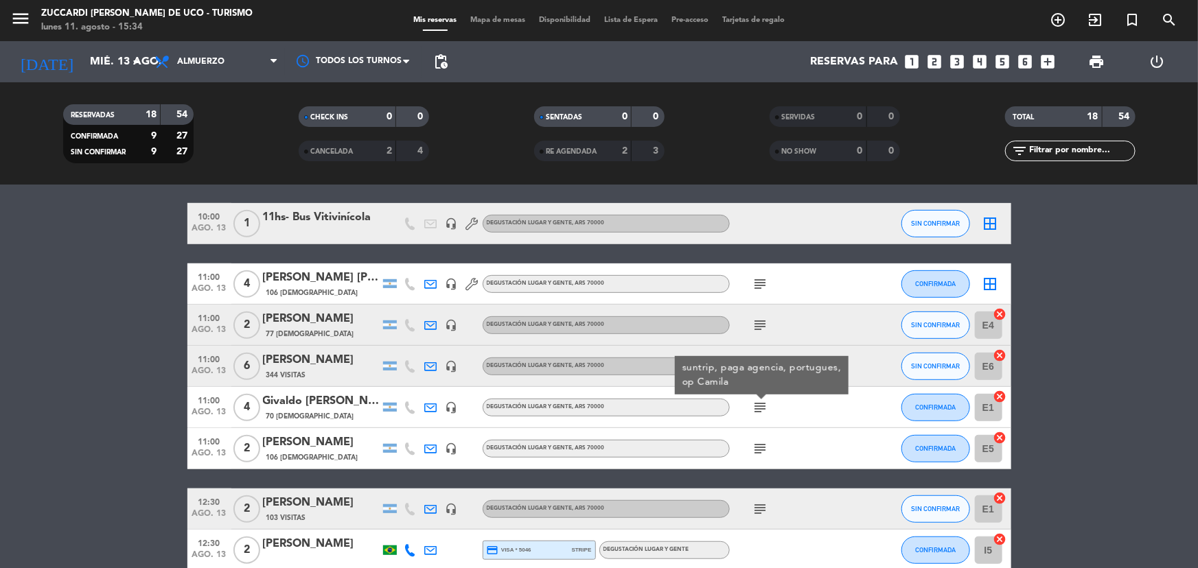
click at [312, 400] on div "Givaldo [PERSON_NAME]" at bounding box center [321, 402] width 117 height 18
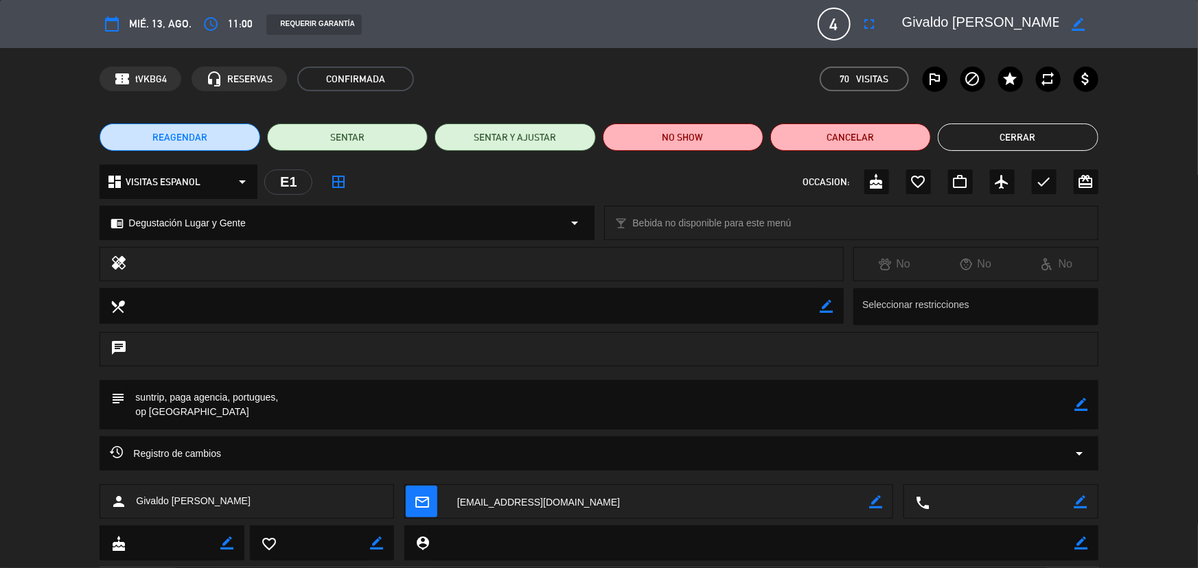
drag, startPoint x: 993, startPoint y: 25, endPoint x: 1034, endPoint y: 27, distance: 40.5
click at [1047, 27] on textarea at bounding box center [980, 24] width 157 height 25
click at [1013, 128] on button "Cerrar" at bounding box center [1018, 137] width 161 height 27
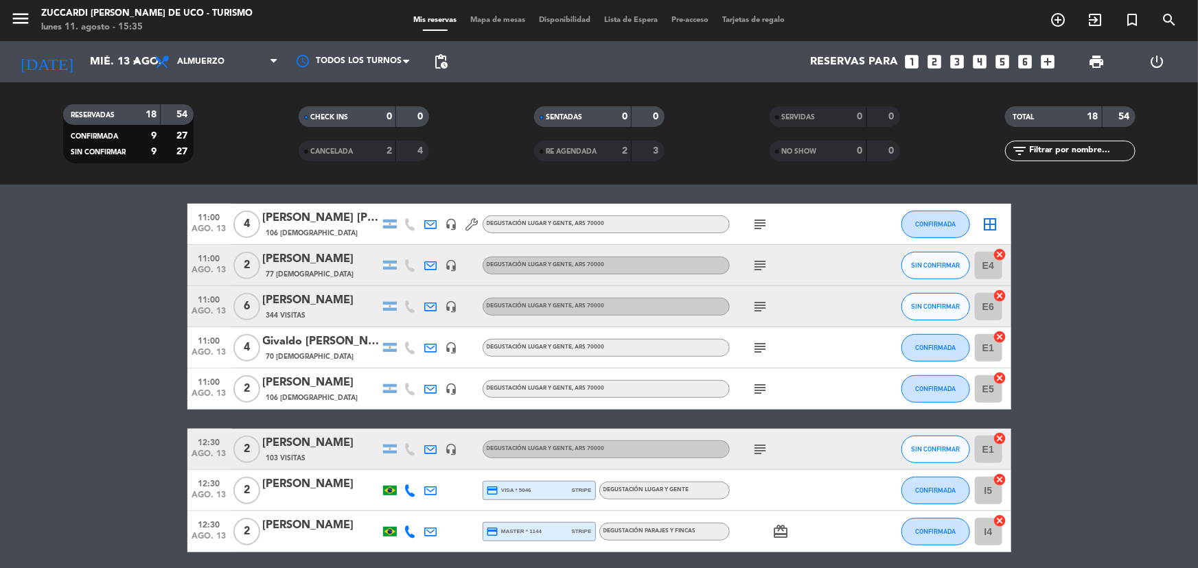
scroll to position [437, 0]
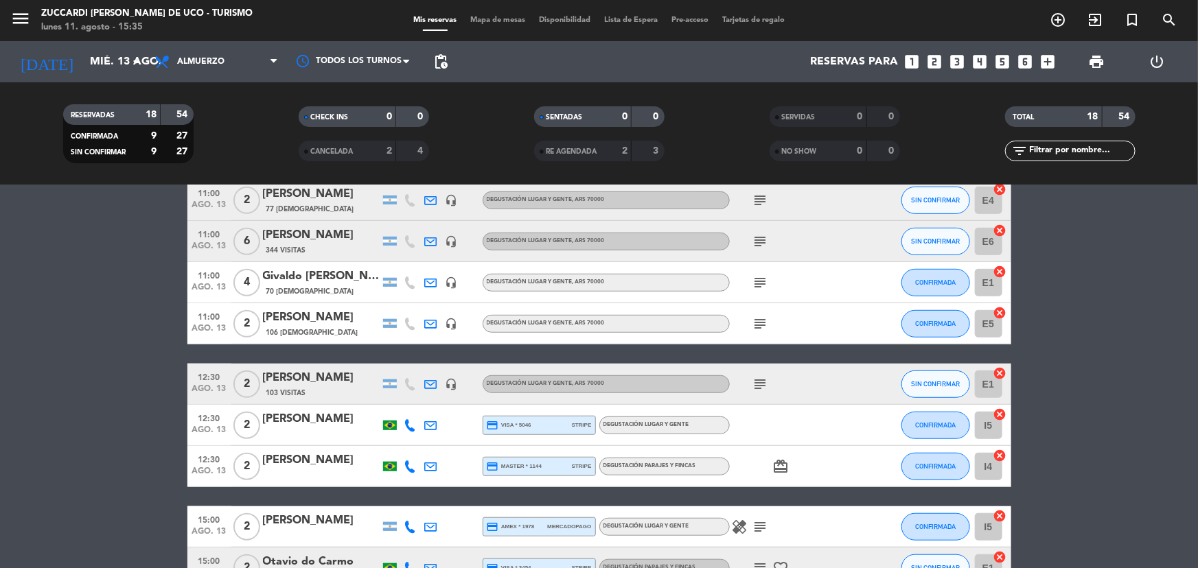
click at [769, 390] on span "subject" at bounding box center [760, 384] width 21 height 16
click at [761, 378] on icon "subject" at bounding box center [760, 384] width 16 height 16
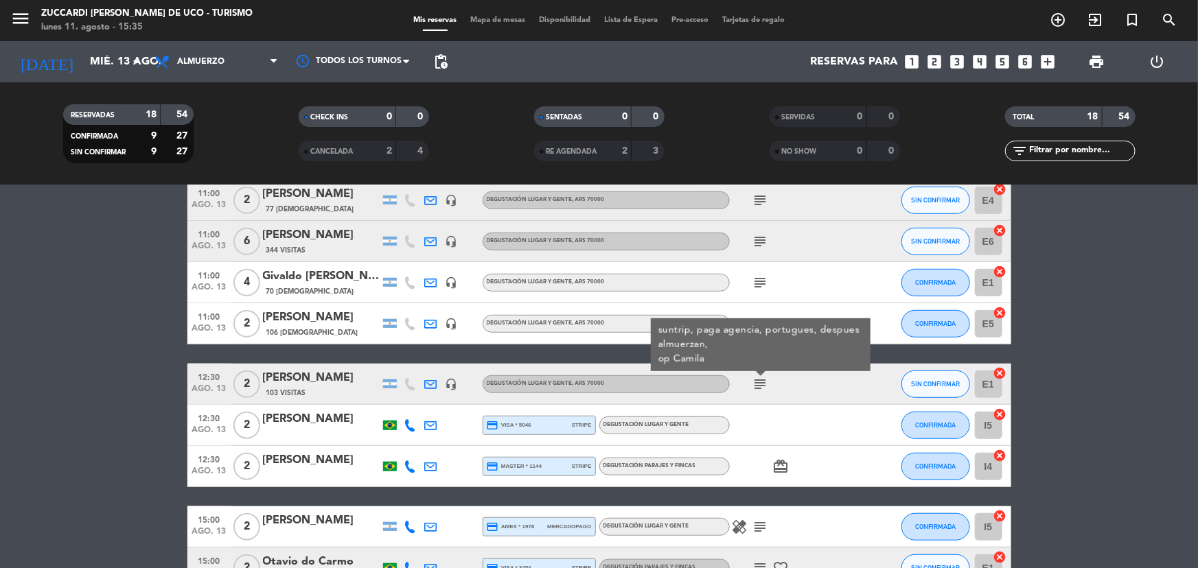
click at [322, 385] on div "[PERSON_NAME]" at bounding box center [321, 378] width 117 height 18
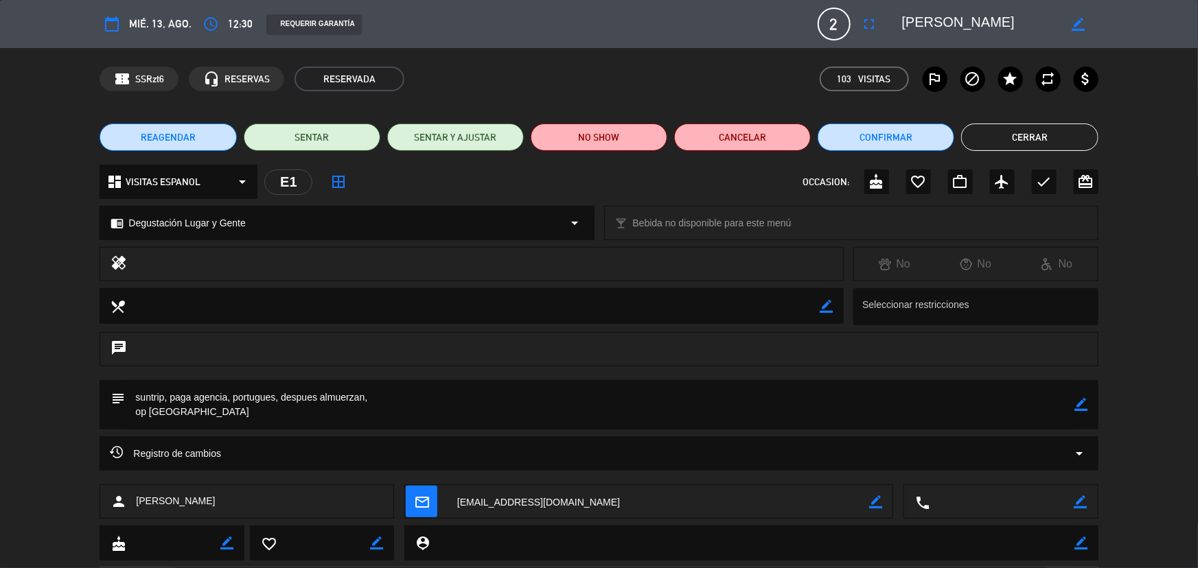
drag, startPoint x: 900, startPoint y: 22, endPoint x: 1031, endPoint y: 21, distance: 131.1
click at [1031, 21] on div "border_color" at bounding box center [996, 24] width 206 height 25
drag, startPoint x: 1052, startPoint y: 20, endPoint x: 902, endPoint y: 25, distance: 149.8
click at [902, 25] on textarea at bounding box center [980, 24] width 157 height 25
click at [1060, 133] on button "Cerrar" at bounding box center [1029, 137] width 137 height 27
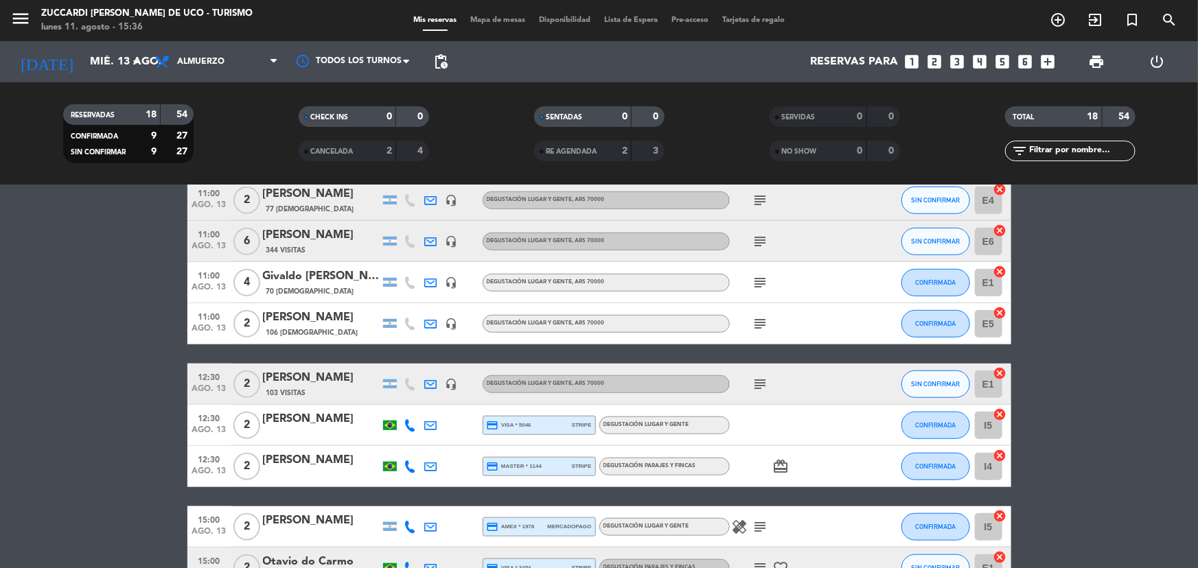
click at [767, 378] on icon "subject" at bounding box center [760, 384] width 16 height 16
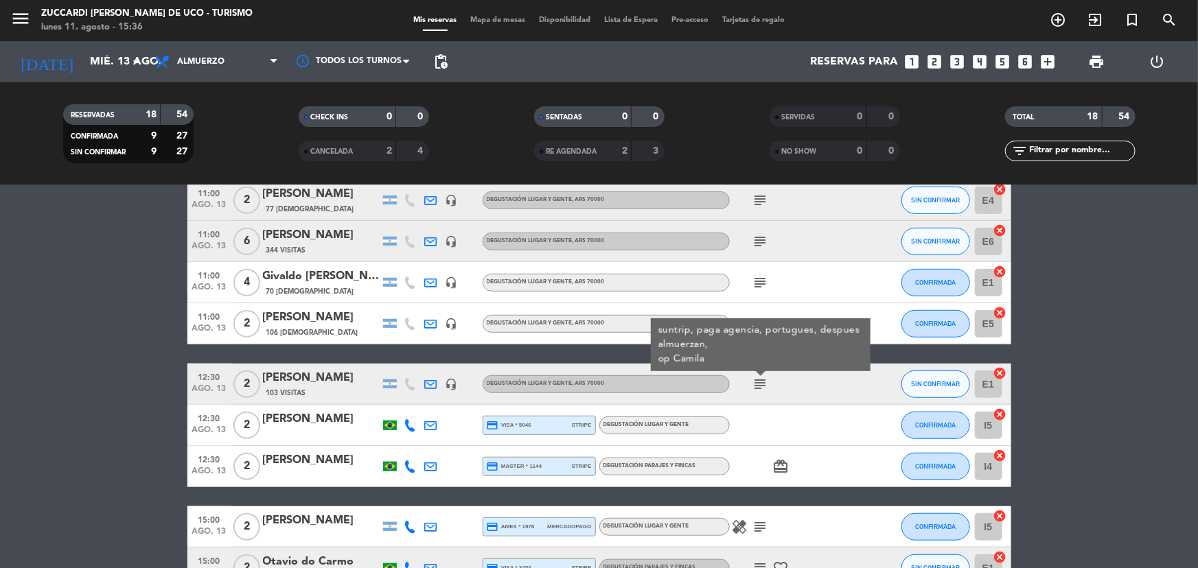
click at [799, 404] on div "subject suntrip, paga agencia, portugues, despues almuerzan, op [GEOGRAPHIC_DAT…" at bounding box center [792, 384] width 124 height 41
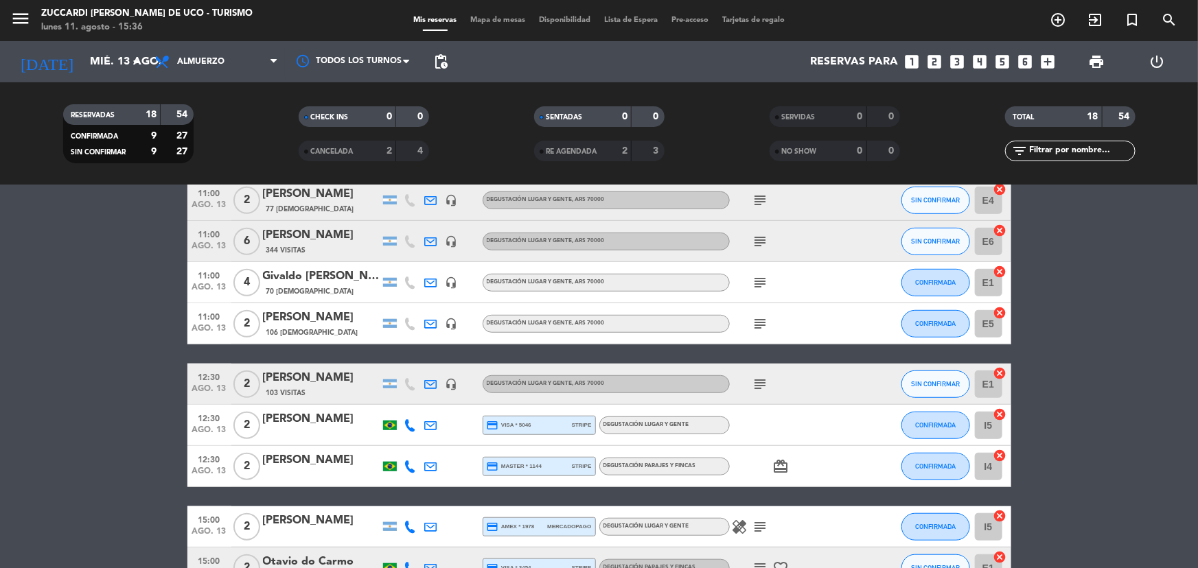
click at [413, 428] on icon at bounding box center [410, 425] width 12 height 12
click at [413, 409] on button "Copiar content_paste" at bounding box center [403, 402] width 42 height 14
click at [412, 463] on icon at bounding box center [410, 467] width 12 height 12
click at [403, 444] on span "Copiar" at bounding box center [396, 444] width 29 height 14
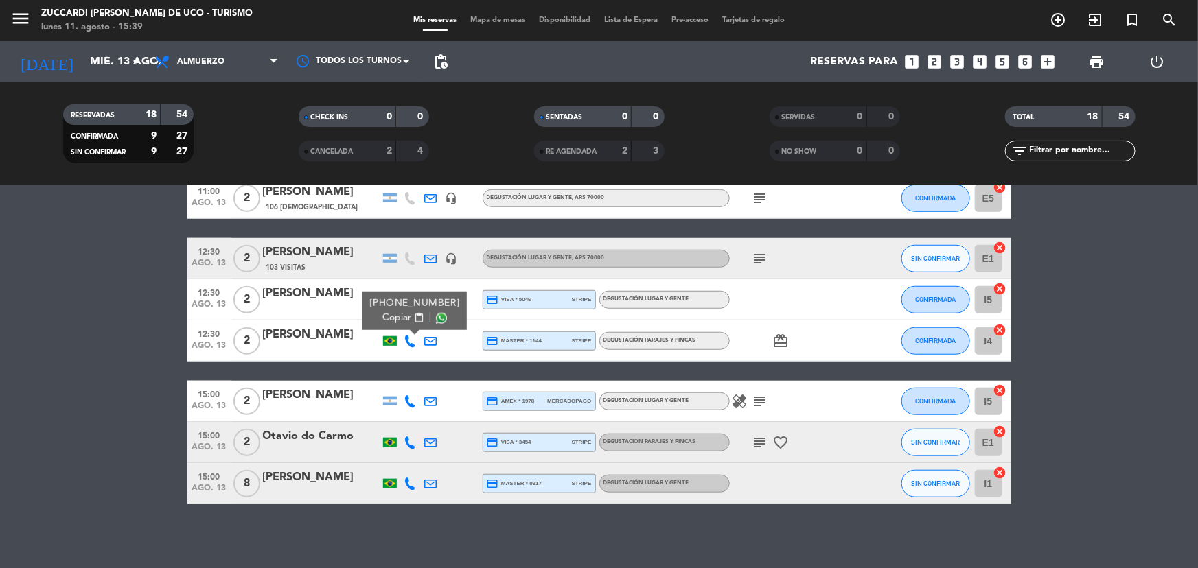
scroll to position [566, 0]
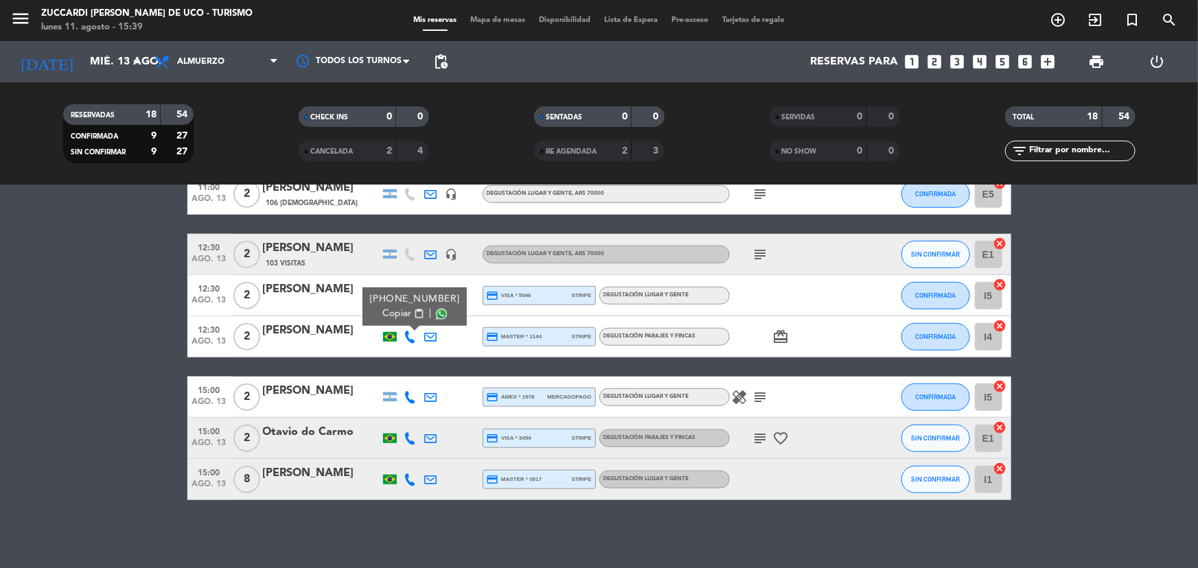
click at [411, 392] on icon at bounding box center [410, 397] width 12 height 12
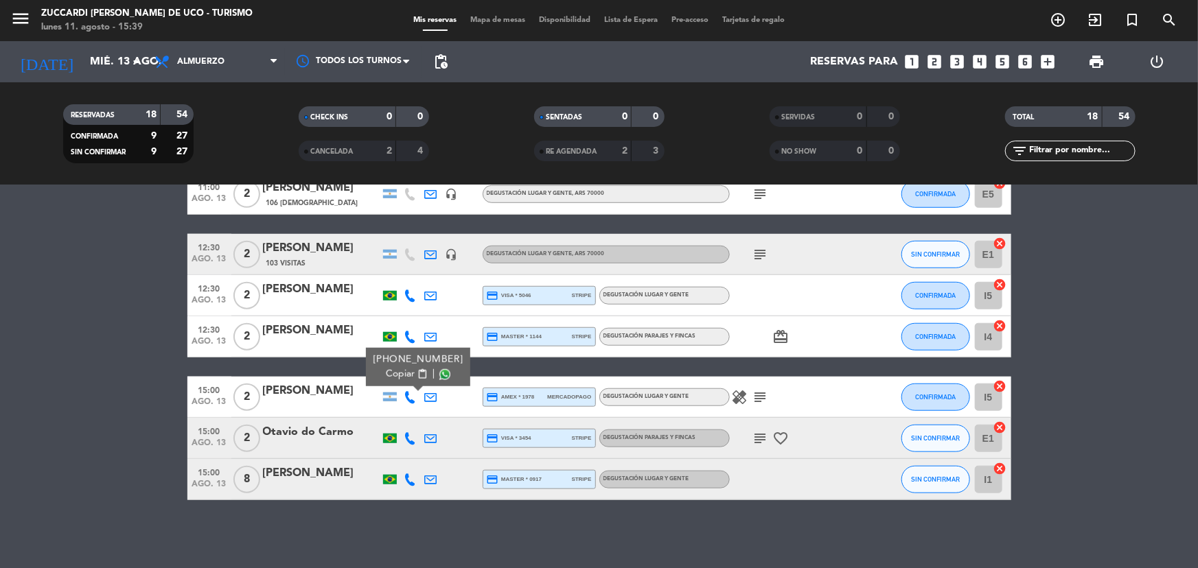
drag, startPoint x: 411, startPoint y: 372, endPoint x: 750, endPoint y: 405, distance: 341.4
click at [417, 369] on span "content_paste" at bounding box center [422, 374] width 10 height 10
click at [754, 382] on div "healing subject" at bounding box center [792, 397] width 124 height 41
click at [755, 394] on icon "subject" at bounding box center [760, 397] width 16 height 16
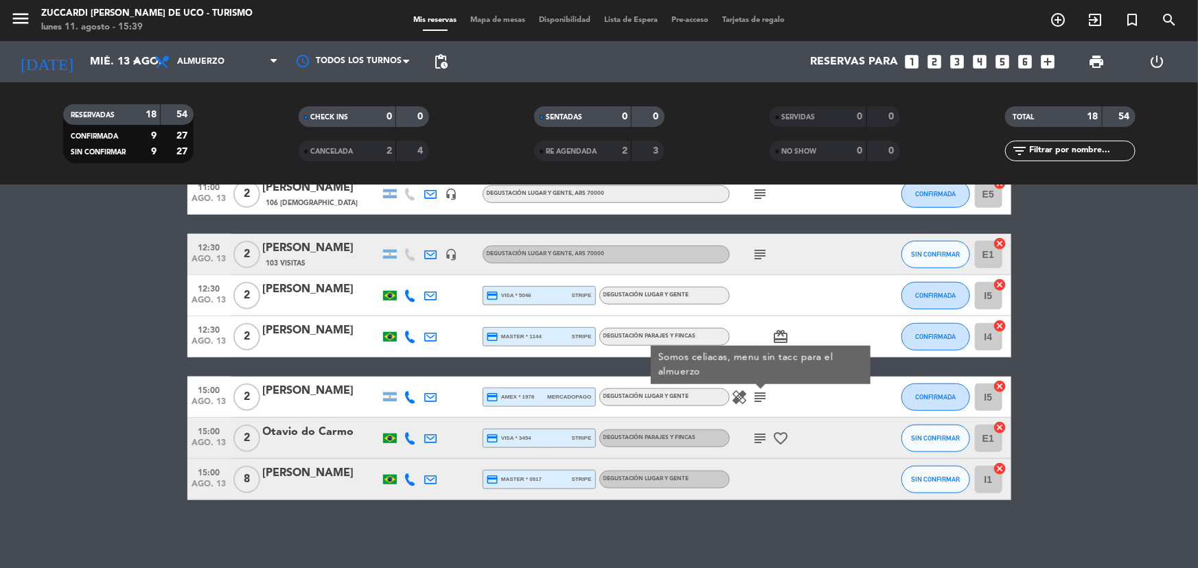
click at [309, 400] on div "[PERSON_NAME]" at bounding box center [321, 391] width 117 height 18
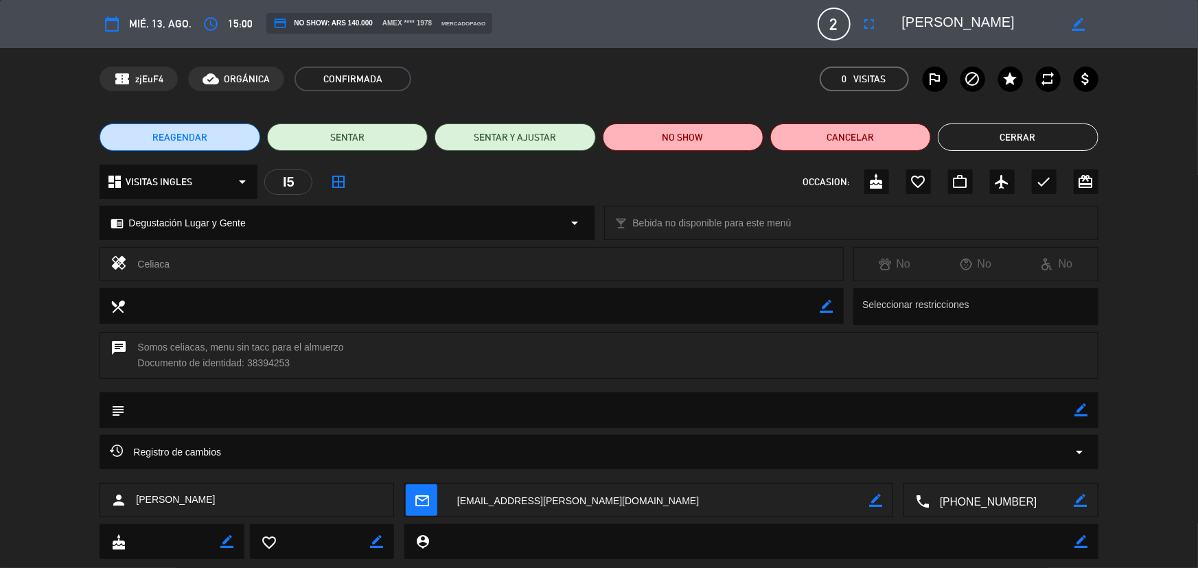
drag, startPoint x: 907, startPoint y: 23, endPoint x: 1060, endPoint y: 25, distance: 153.1
click at [1060, 25] on div "border_color" at bounding box center [996, 24] width 206 height 25
click at [1004, 141] on button "Cerrar" at bounding box center [1018, 137] width 161 height 27
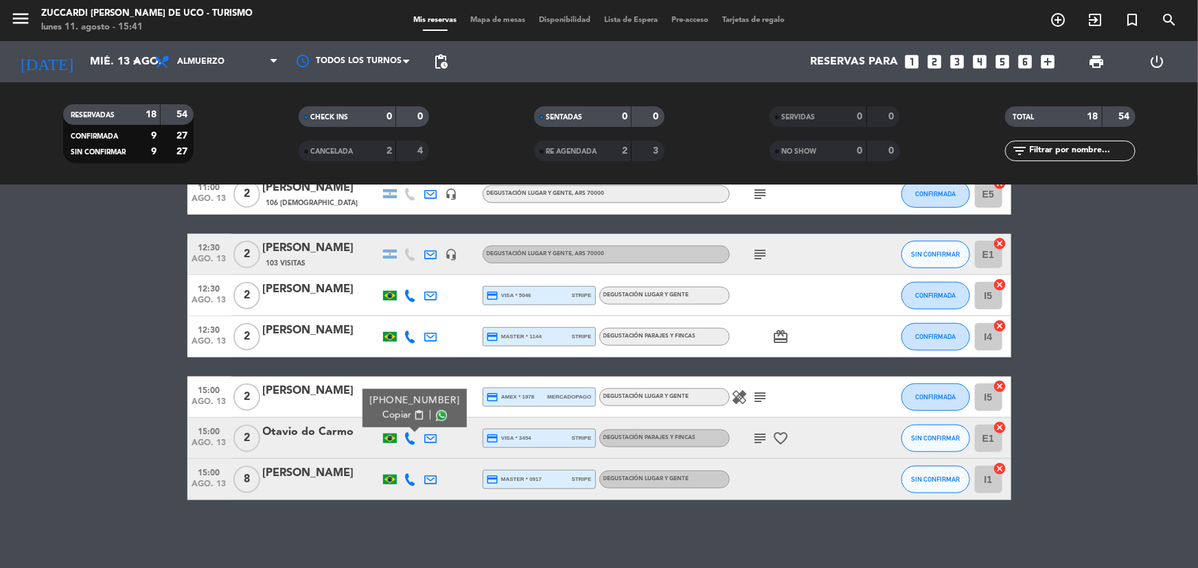
drag, startPoint x: 414, startPoint y: 417, endPoint x: 480, endPoint y: 405, distance: 66.9
click at [414, 416] on span "content_paste" at bounding box center [418, 416] width 10 height 10
click at [761, 432] on icon "subject" at bounding box center [760, 438] width 16 height 16
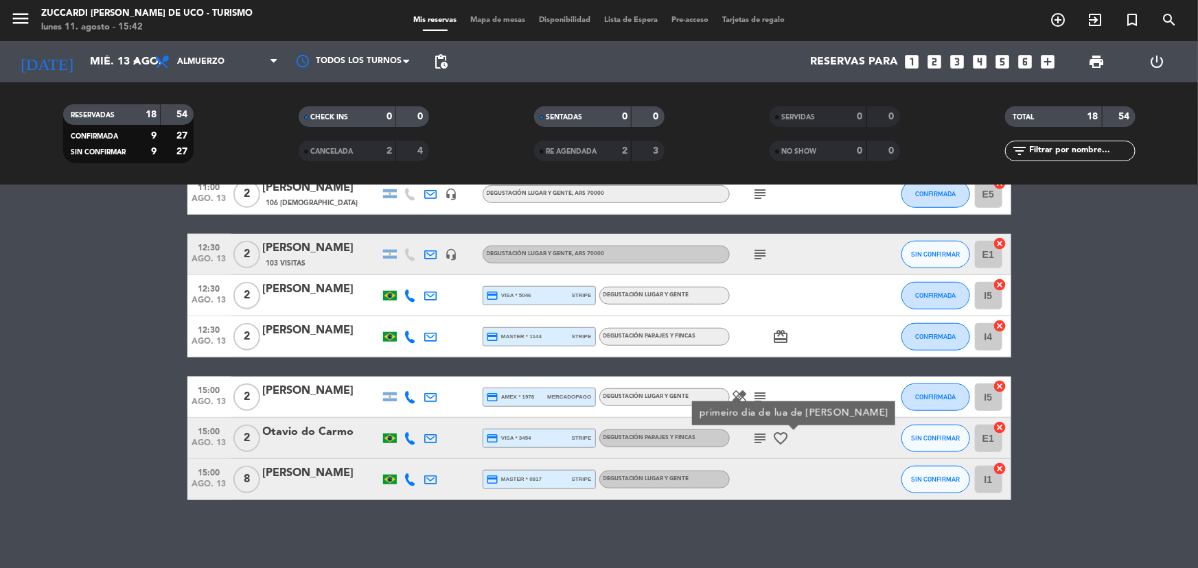
click at [401, 484] on div at bounding box center [410, 479] width 21 height 41
click at [405, 479] on icon at bounding box center [410, 480] width 12 height 12
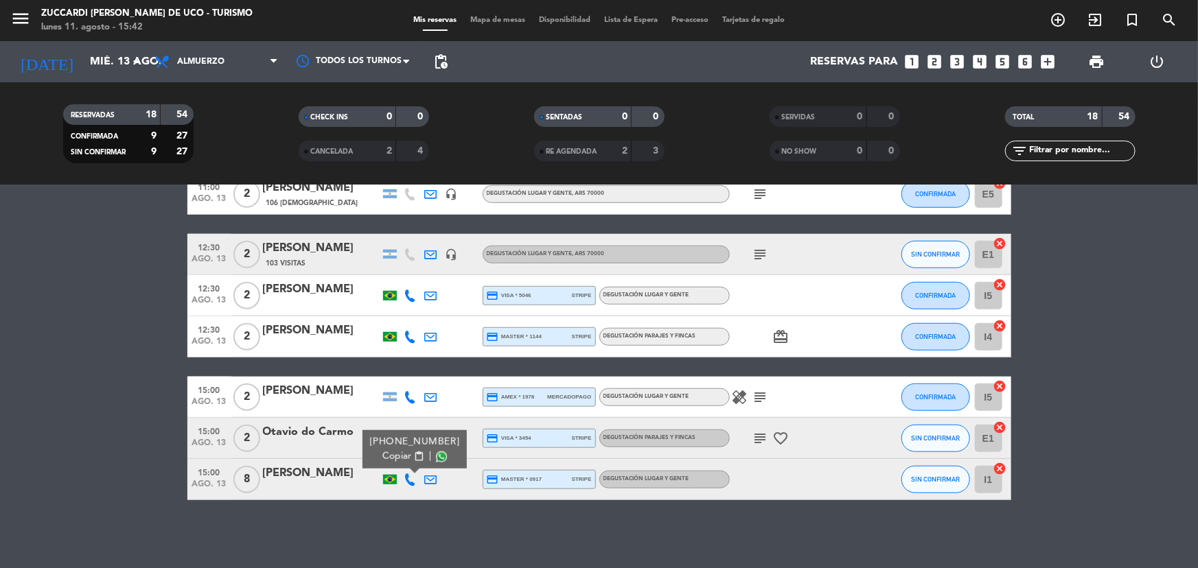
click at [405, 452] on span "Copiar" at bounding box center [396, 457] width 29 height 14
click at [557, 516] on div "No hay notas para este servicio. Haz clic para agregar una 09:30 ago. 13 2 [PER…" at bounding box center [599, 376] width 1198 height 383
